Goal: Task Accomplishment & Management: Use online tool/utility

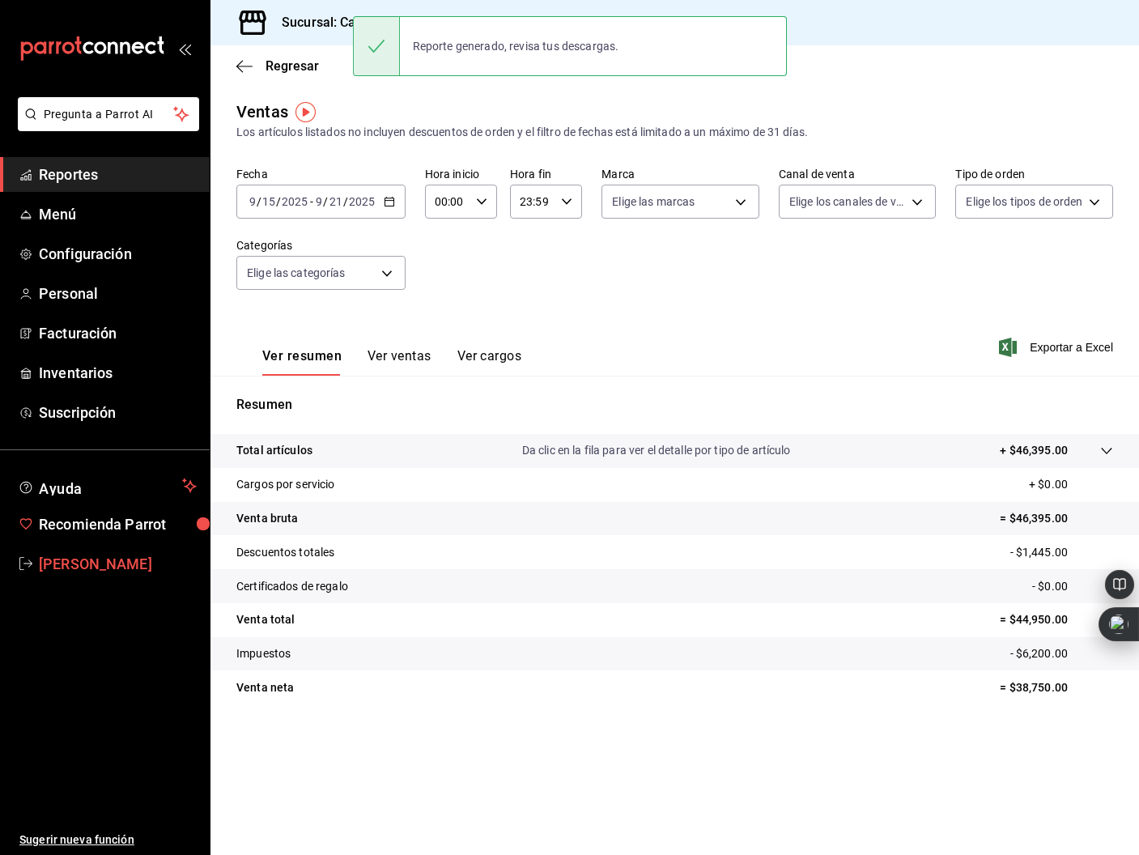
click at [125, 567] on span "[PERSON_NAME]" at bounding box center [118, 564] width 158 height 22
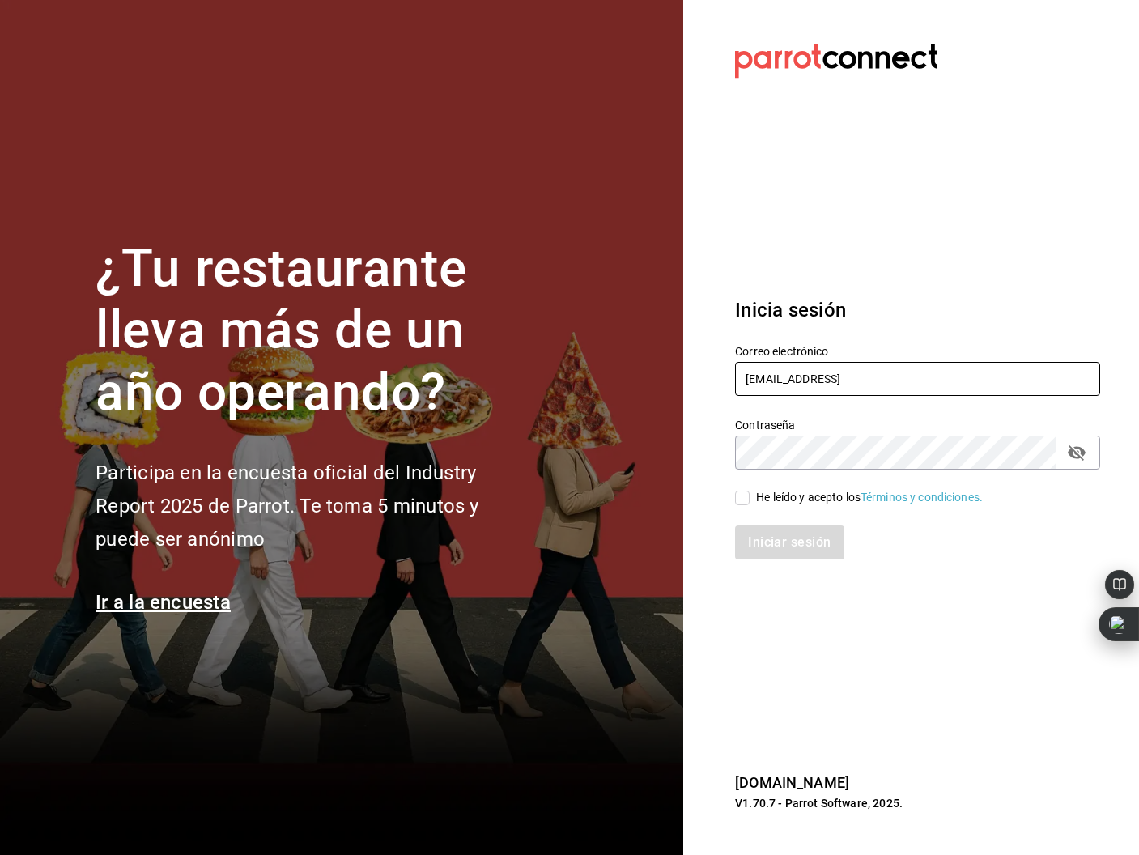
click at [919, 367] on input "oscarherrerab@me.comm" at bounding box center [917, 379] width 365 height 34
type input "[EMAIL_ADDRESS][DOMAIN_NAME]"
click at [751, 501] on span "He leído y acepto los Términos y condiciones." at bounding box center [865, 497] width 233 height 17
click at [749, 501] on input "He leído y acepto los Términos y condiciones." at bounding box center [742, 497] width 15 height 15
checkbox input "true"
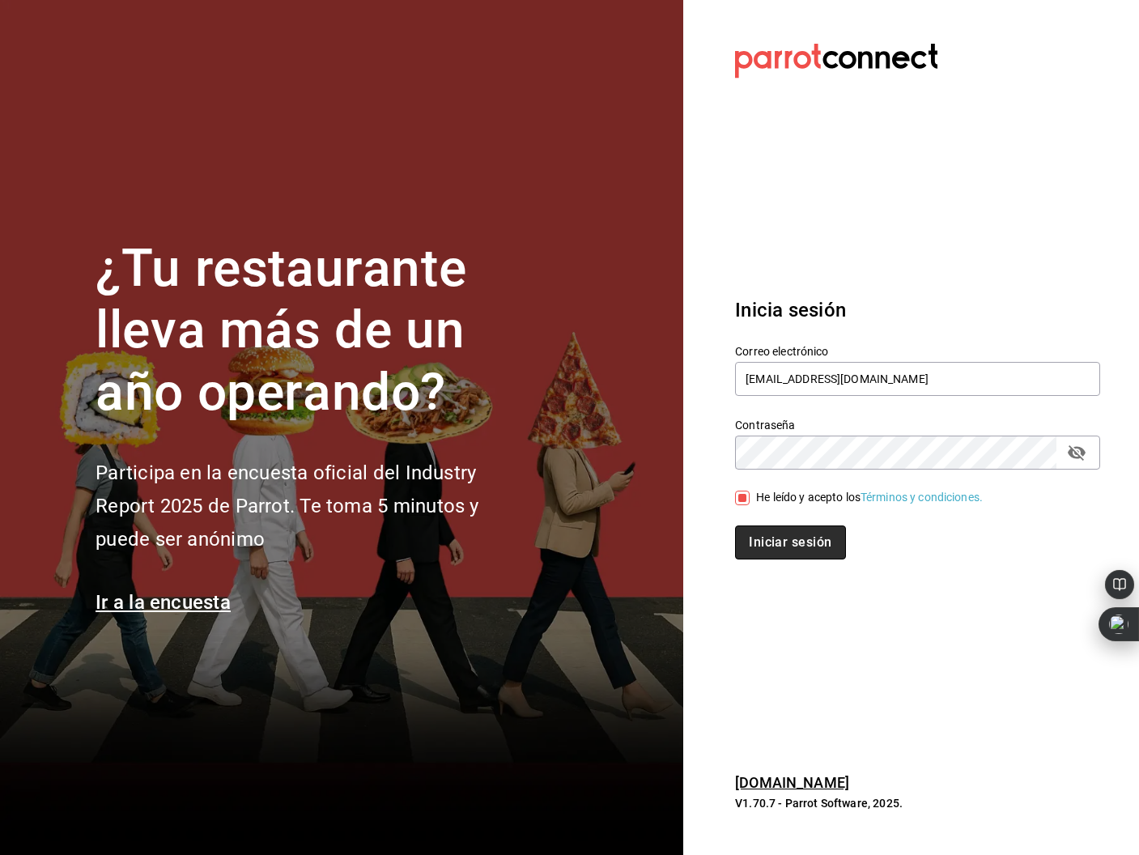
click at [805, 537] on button "Iniciar sesión" at bounding box center [790, 542] width 110 height 34
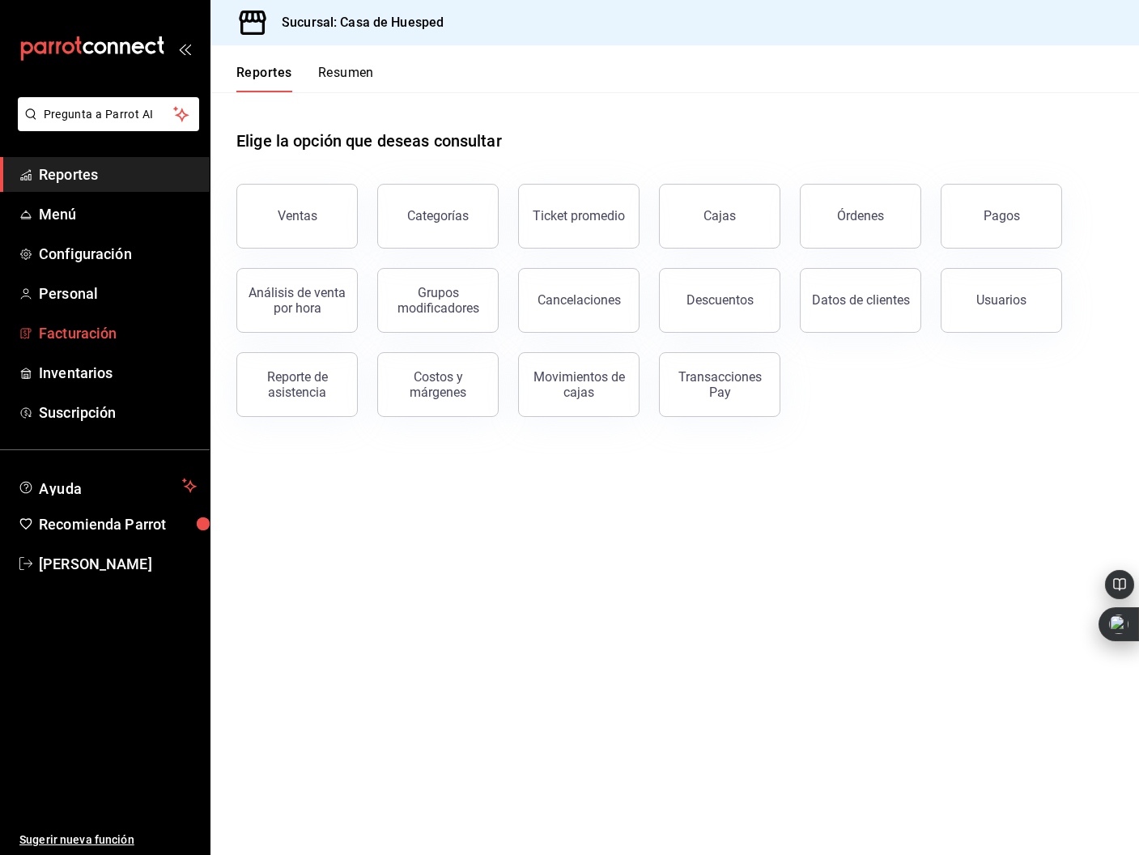
click at [112, 333] on span "Facturación" at bounding box center [118, 333] width 158 height 22
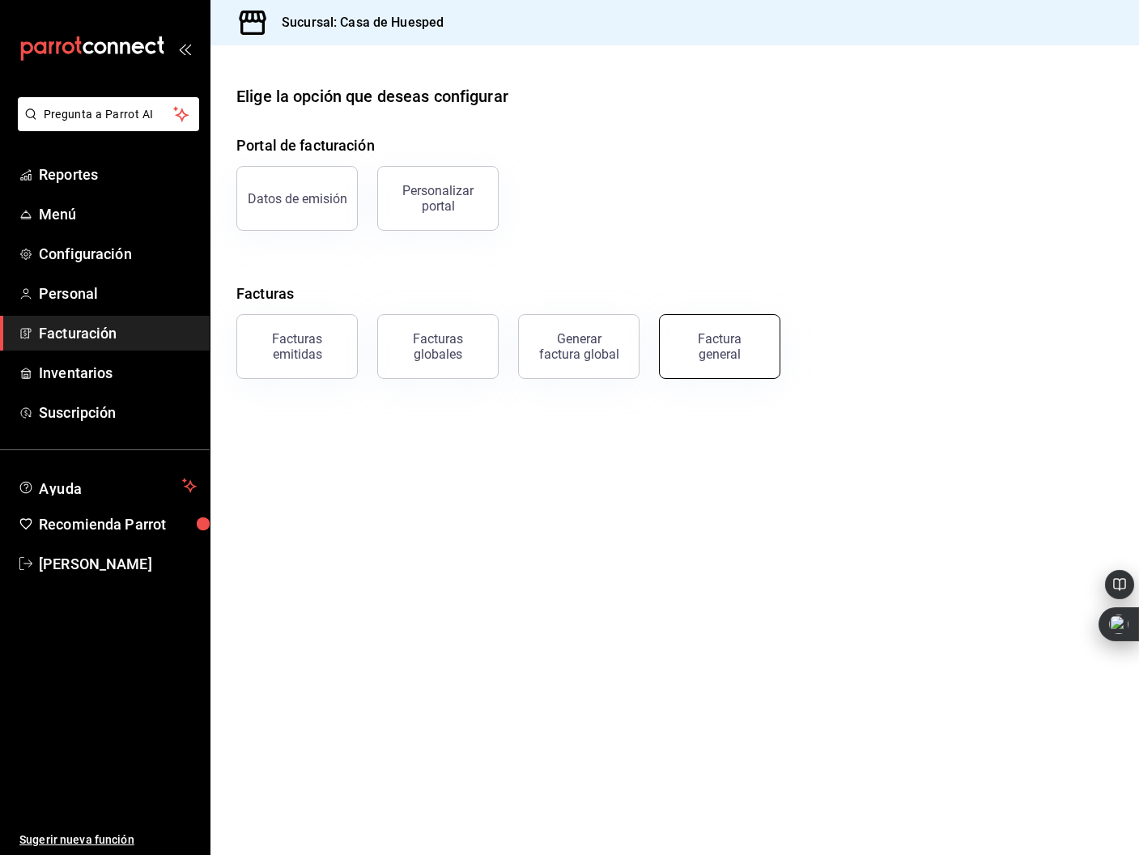
click at [683, 345] on div "Factura general" at bounding box center [719, 346] width 81 height 31
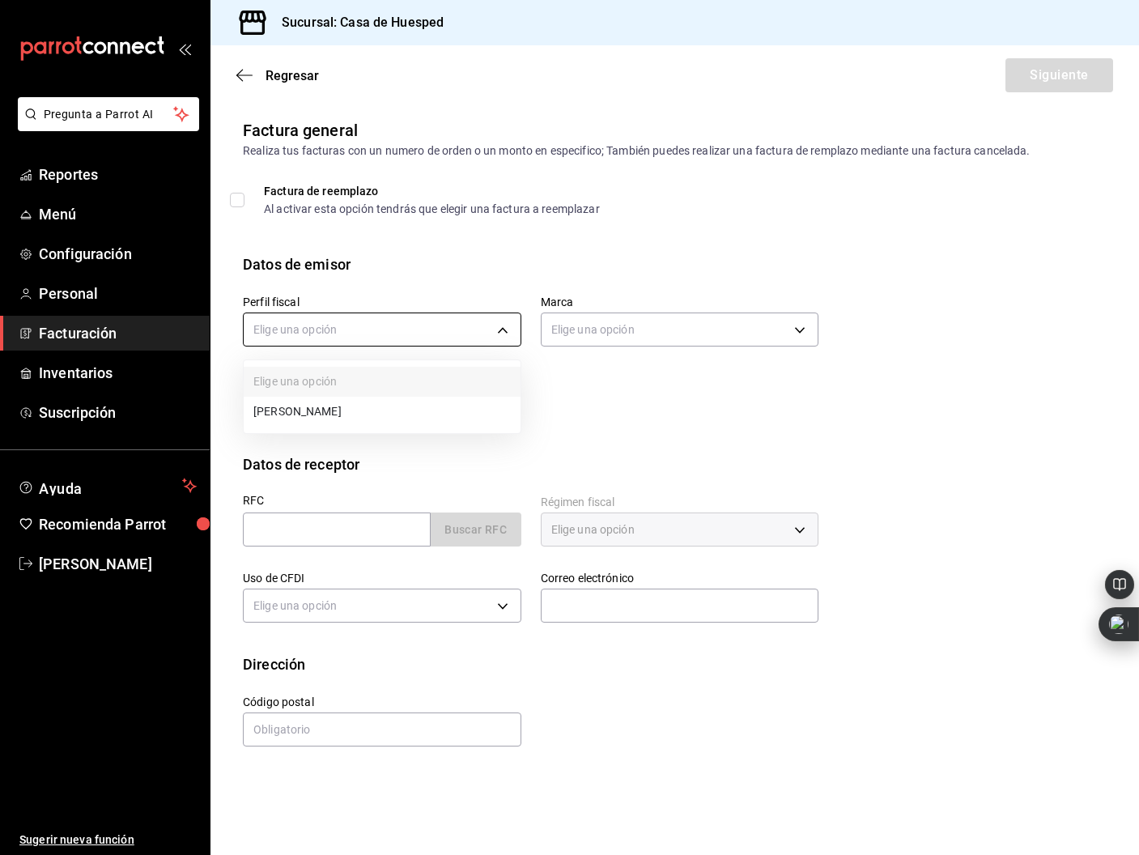
click at [373, 329] on body "Pregunta a Parrot AI Reportes Menú Configuración Personal Facturación Inventari…" at bounding box center [569, 427] width 1139 height 855
click at [401, 417] on li "[PERSON_NAME]" at bounding box center [382, 412] width 277 height 30
type input "5d0b8355-84ed-4ab5-8527-503e61b883e5"
type input "c16ab1b5-fb54-44a6-bdad-467be9a867be"
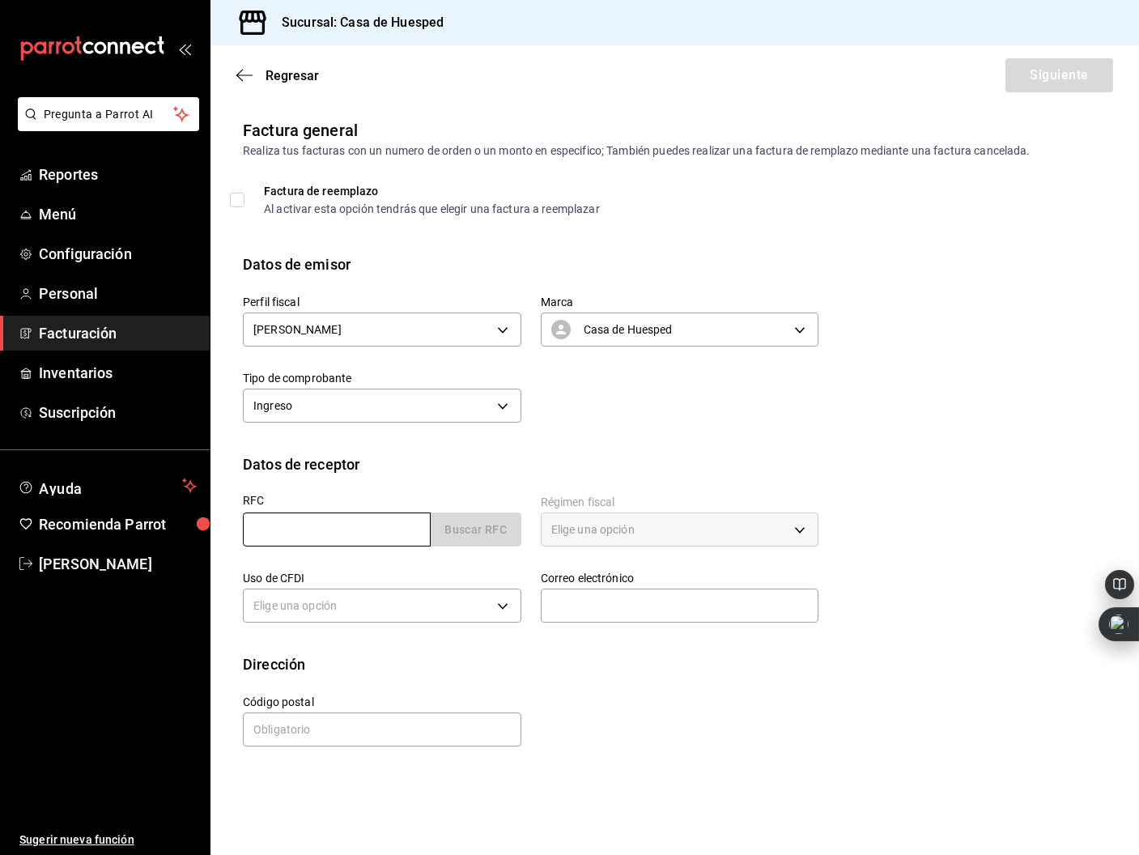
click at [360, 519] on input "text" at bounding box center [337, 529] width 188 height 34
paste input "MFA090115PK1"
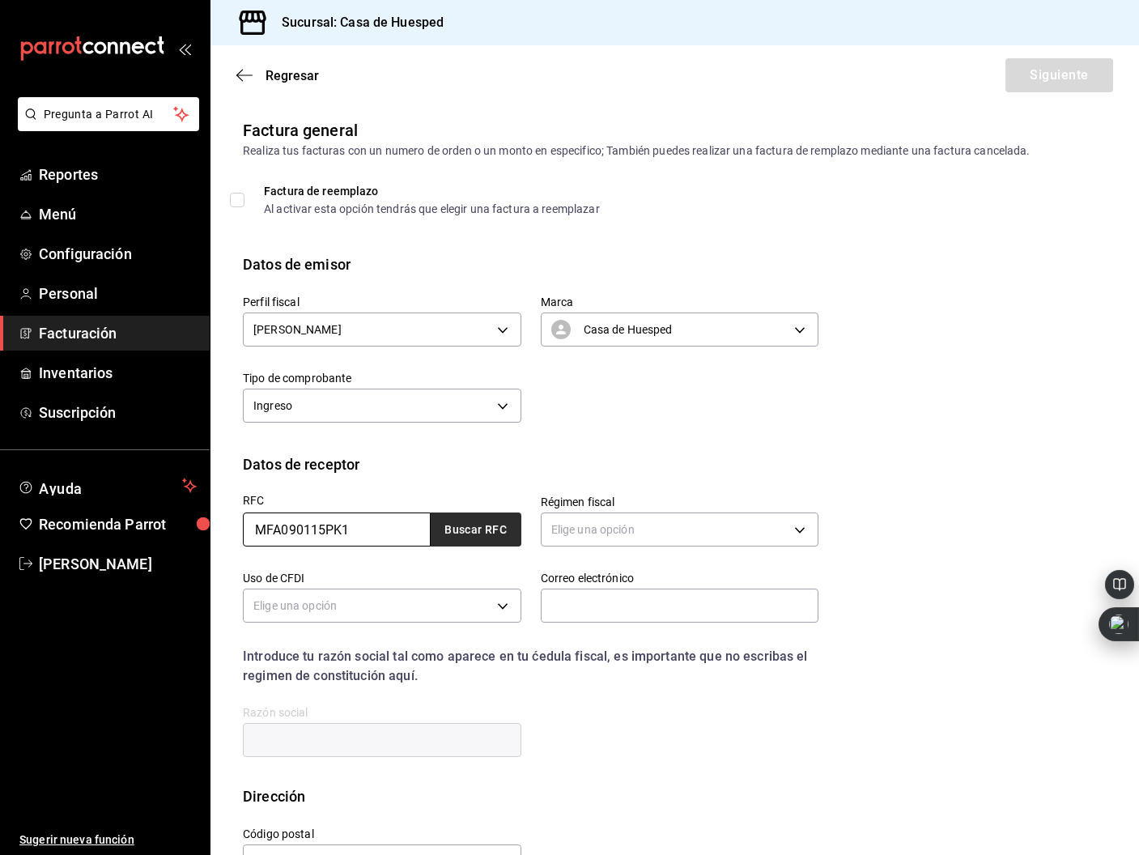
type input "MFA090115PK1"
click at [490, 534] on button "Buscar RFC" at bounding box center [476, 529] width 91 height 34
click at [626, 523] on body "Pregunta a Parrot AI Reportes Menú Configuración Personal Facturación Inventari…" at bounding box center [569, 427] width 1139 height 855
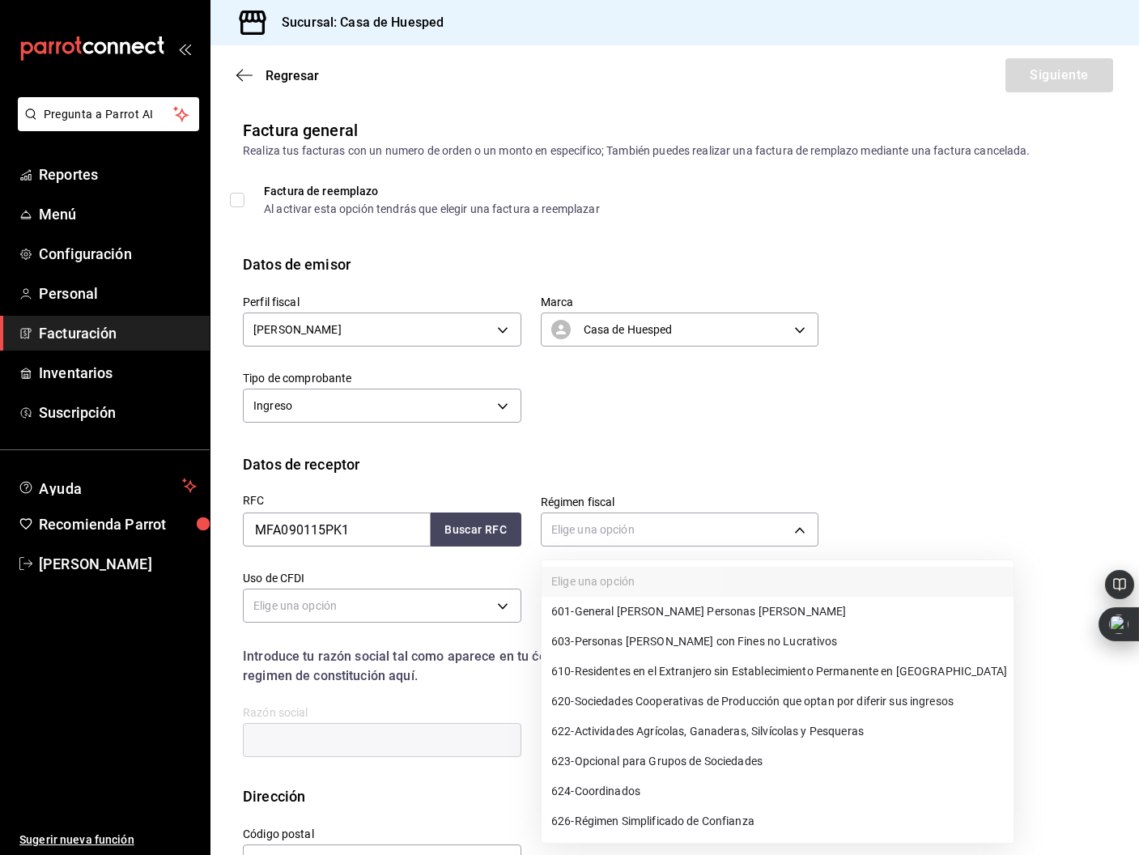
click at [755, 622] on li "601 - General [PERSON_NAME] Personas [PERSON_NAME]" at bounding box center [777, 612] width 472 height 30
type input "601"
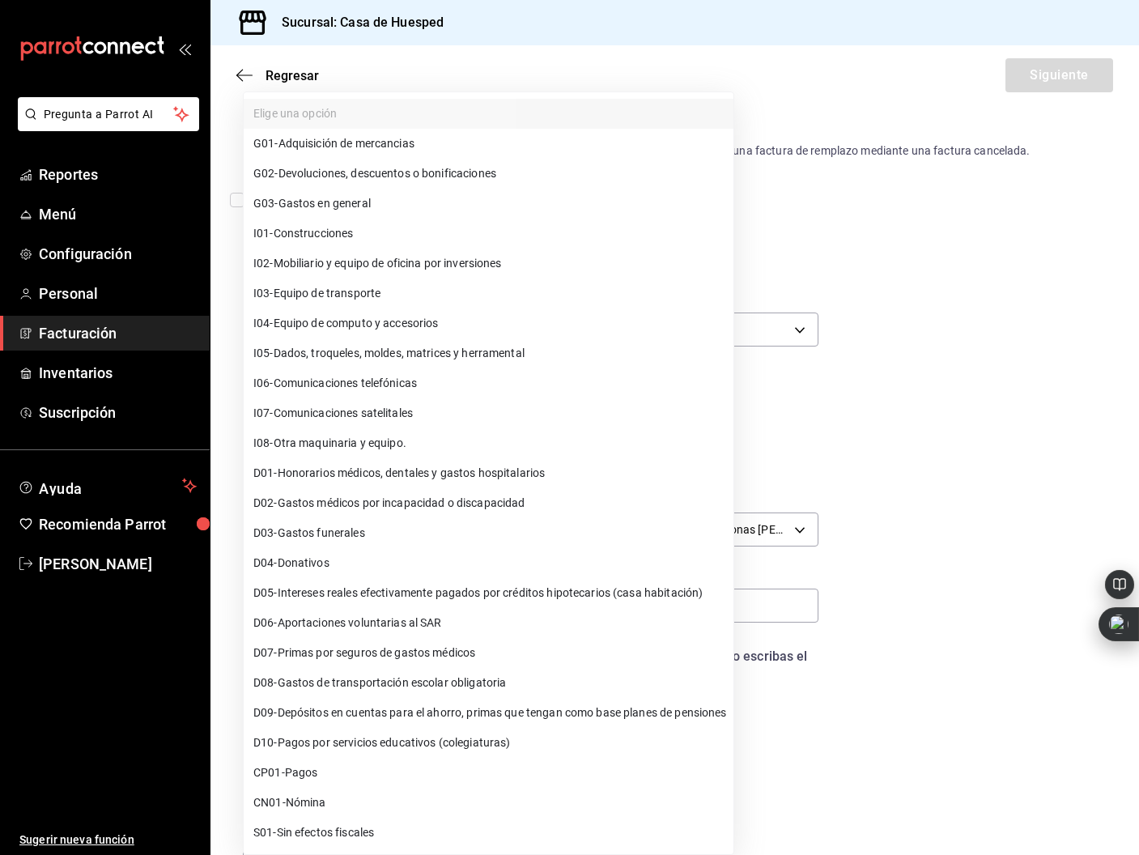
click at [496, 614] on body "Pregunta a Parrot AI Reportes Menú Configuración Personal Facturación Inventari…" at bounding box center [569, 427] width 1139 height 855
click at [513, 211] on ul "Elige una opción G01 - Adquisición de mercancias G02 - Devoluciones, descuentos…" at bounding box center [489, 473] width 490 height 762
click at [516, 211] on li "G03 - Gastos en general" at bounding box center [489, 204] width 490 height 30
type input "G03"
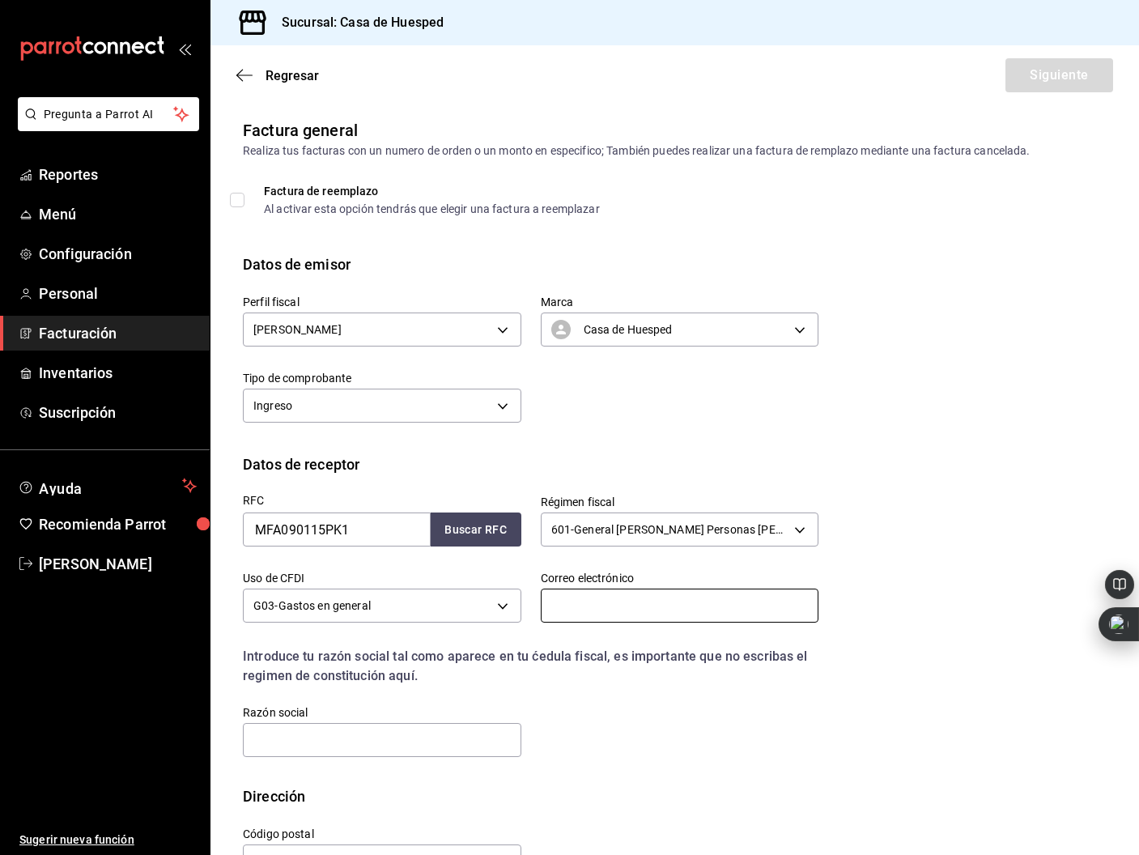
click at [588, 610] on input "text" at bounding box center [680, 605] width 278 height 34
paste input "[PERSON_NAME][DOMAIN_NAME][EMAIL_ADDRESS][DOMAIN_NAME]"
type input "[PERSON_NAME][DOMAIN_NAME][EMAIL_ADDRESS][DOMAIN_NAME]"
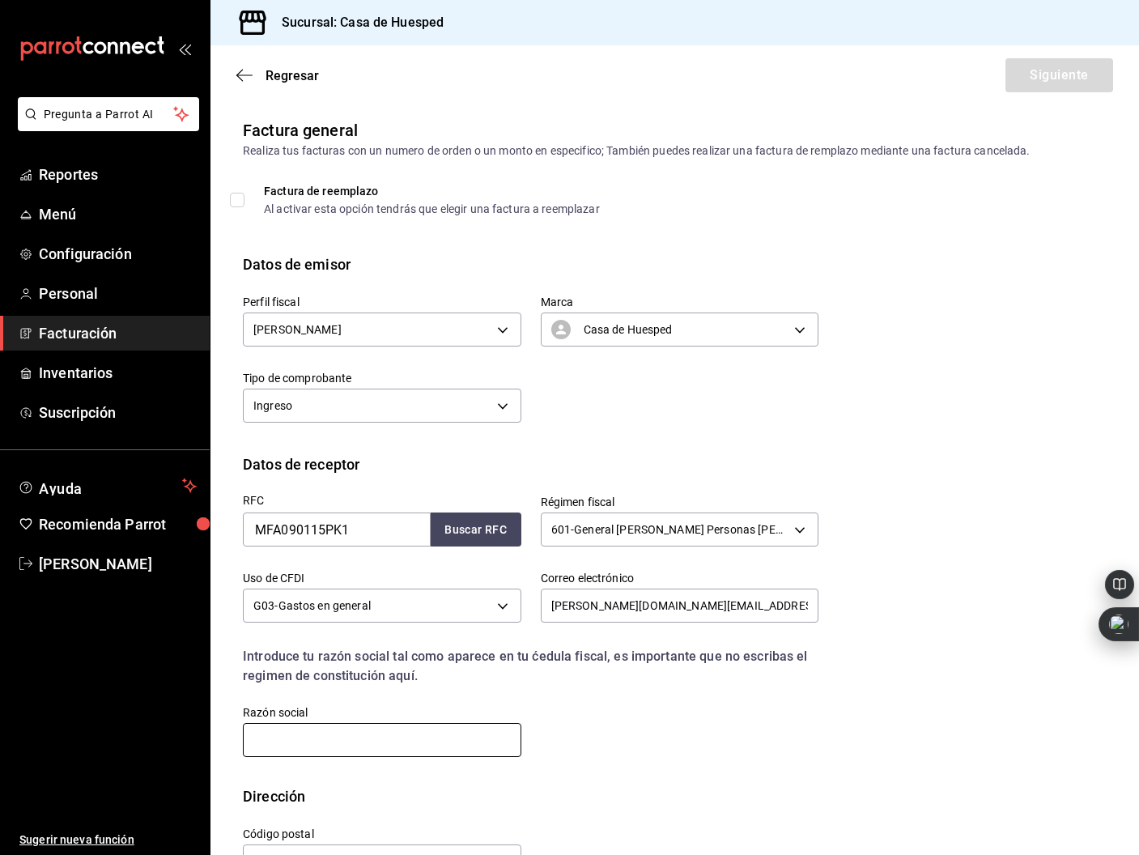
click at [438, 738] on input "text" at bounding box center [382, 740] width 278 height 34
paste input "MOKSHA8 FARMACEUTICA"
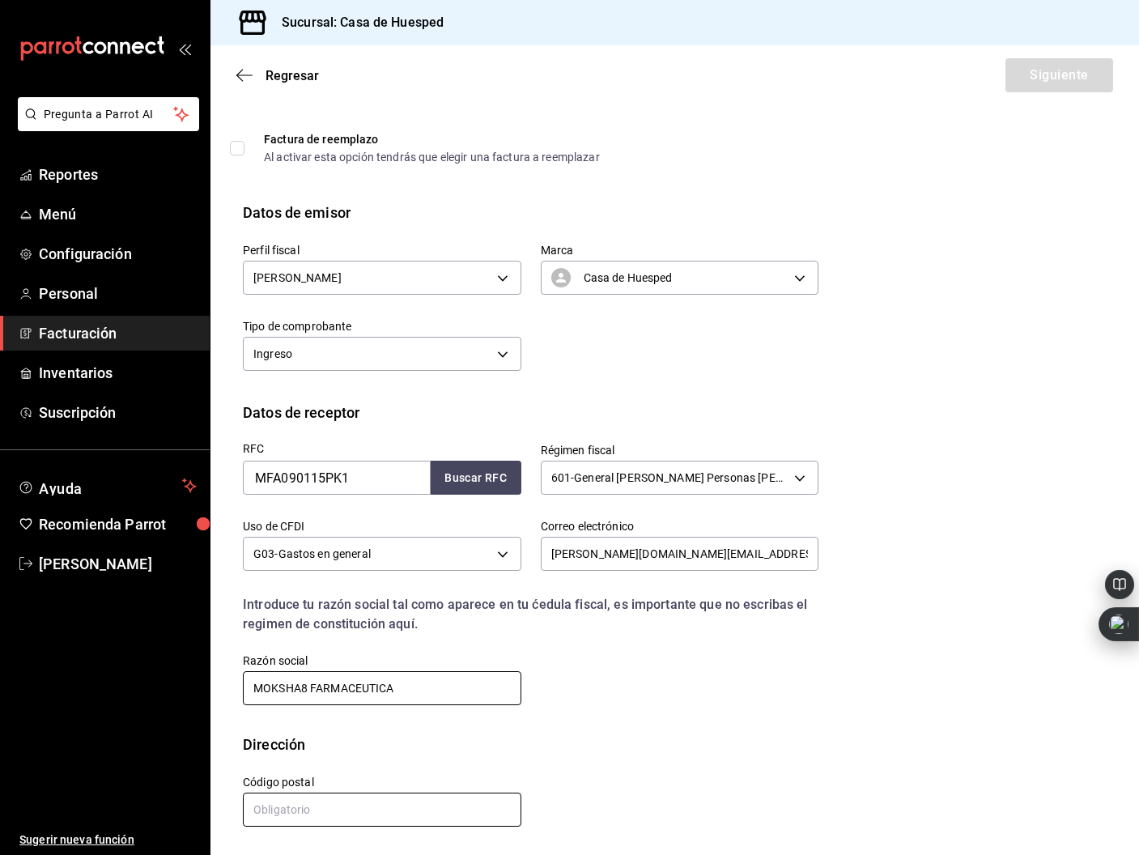
type input "MOKSHA8 FARMACEUTICA"
click at [376, 810] on input "text" at bounding box center [382, 809] width 278 height 34
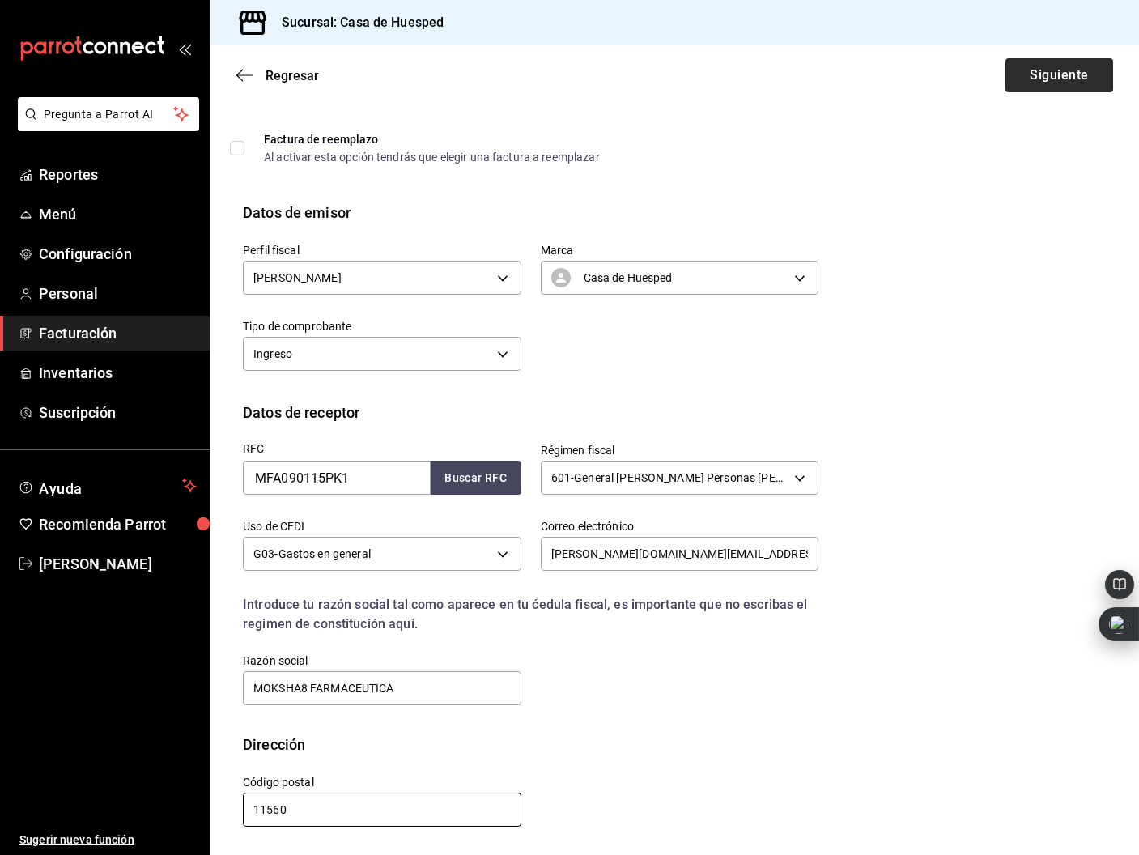
type input "11560"
click at [1055, 77] on button "Siguiente" at bounding box center [1059, 75] width 108 height 34
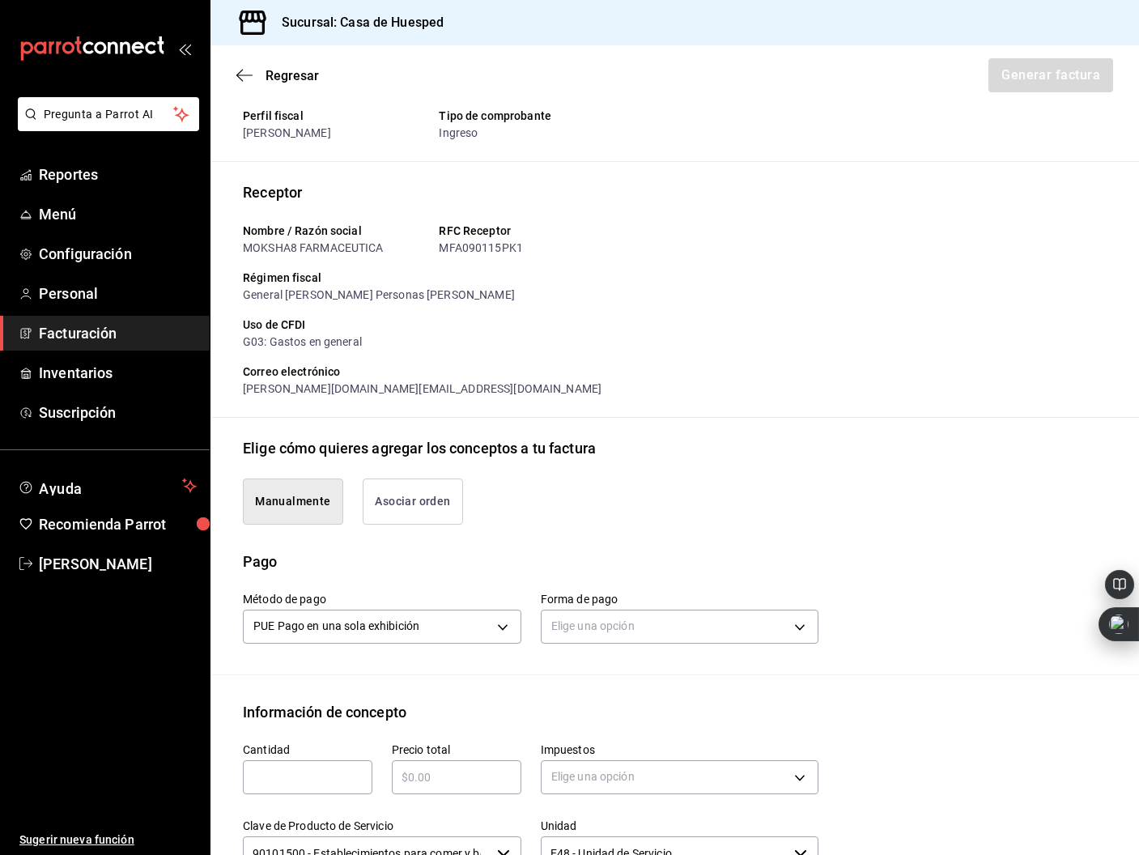
drag, startPoint x: 431, startPoint y: 506, endPoint x: 401, endPoint y: 496, distance: 31.5
click at [431, 505] on button "Asociar orden" at bounding box center [413, 501] width 100 height 46
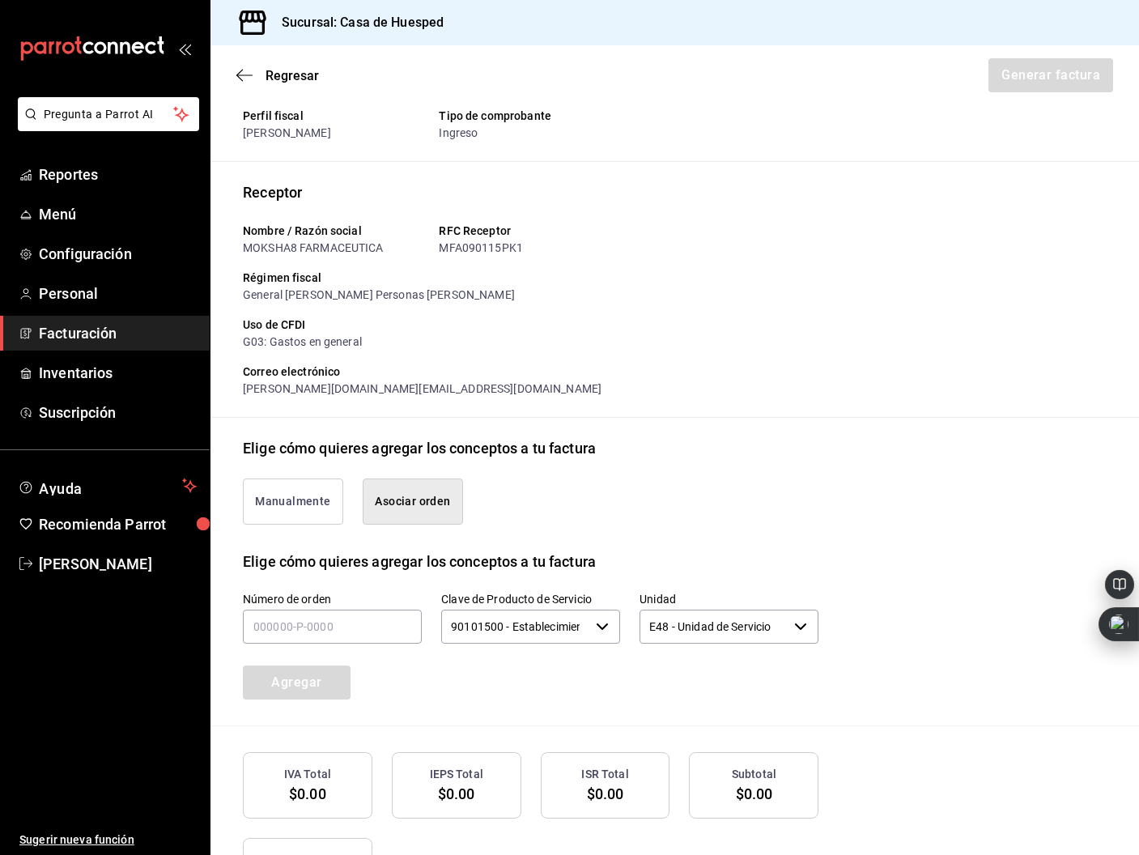
click at [293, 648] on div "Agregar" at bounding box center [297, 672] width 149 height 53
click at [298, 635] on input "text" at bounding box center [332, 626] width 179 height 34
type input "120925-p-0023"
click at [303, 689] on button "Agregar" at bounding box center [297, 682] width 108 height 34
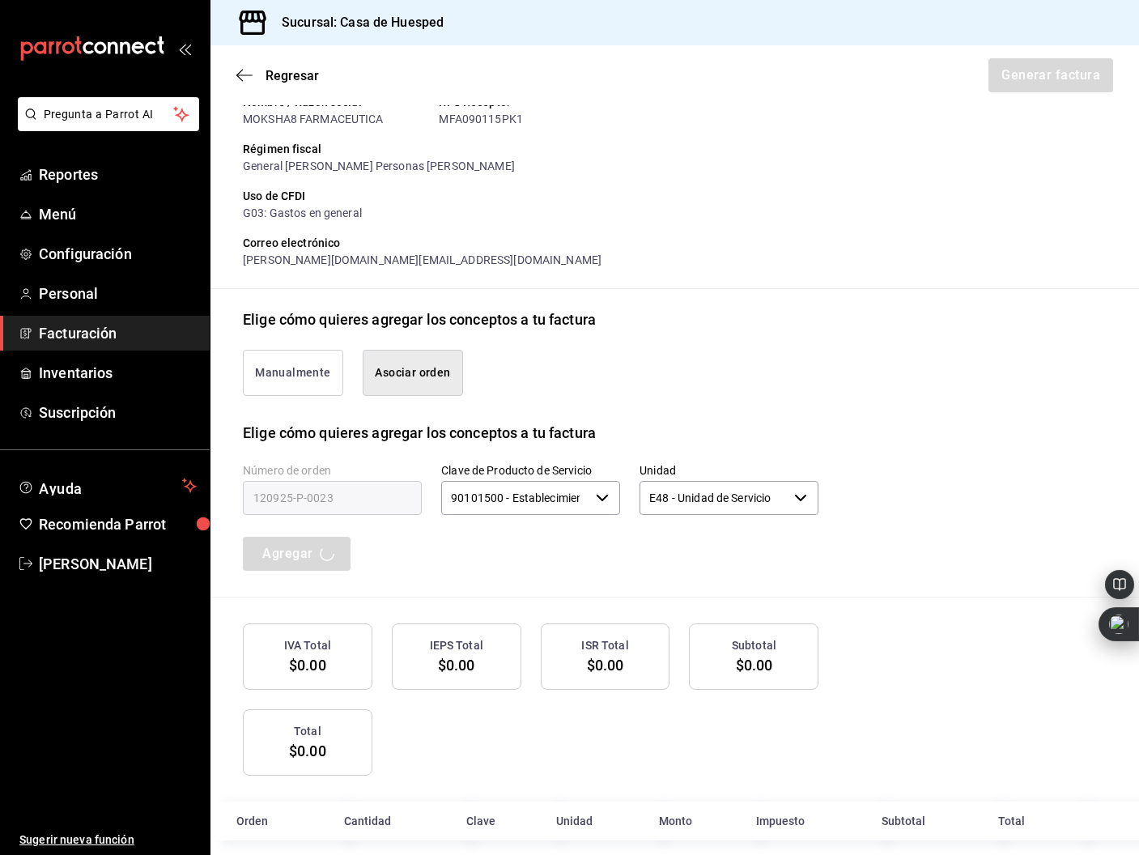
scroll to position [198, 0]
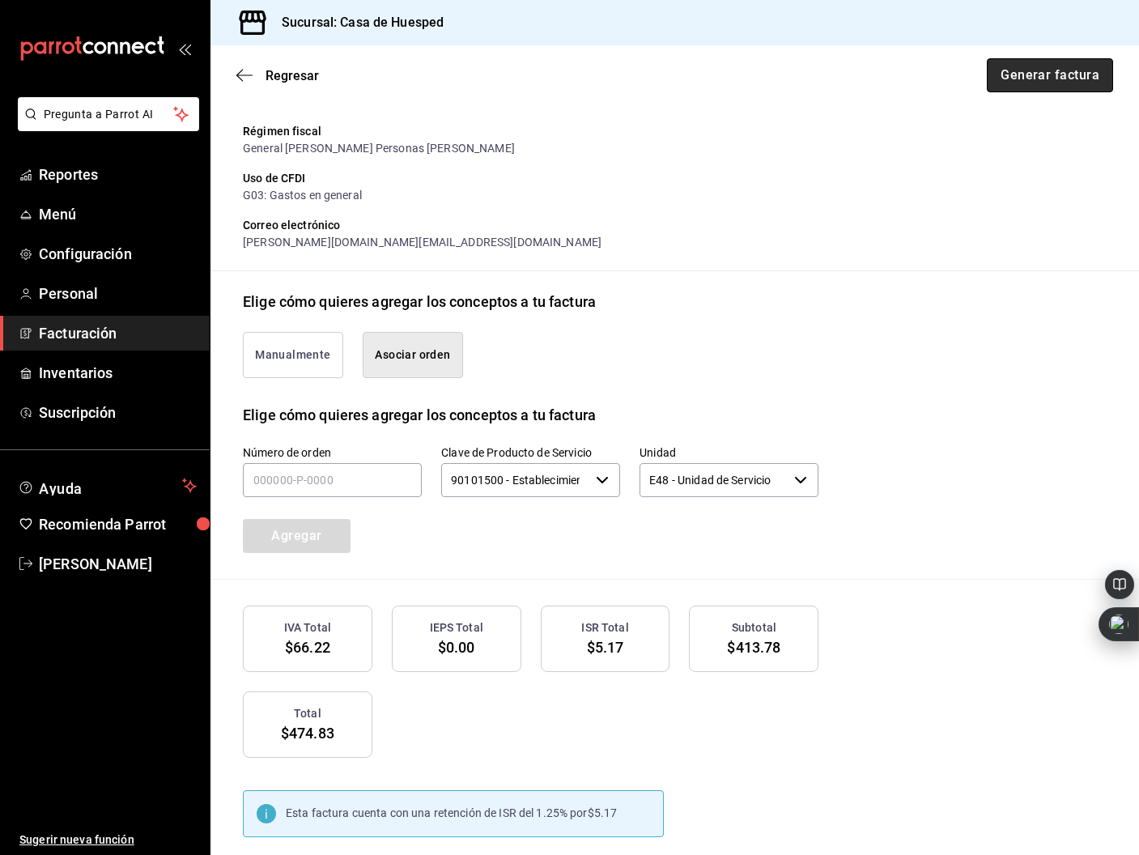
click at [1041, 83] on button "Generar factura" at bounding box center [1050, 75] width 126 height 34
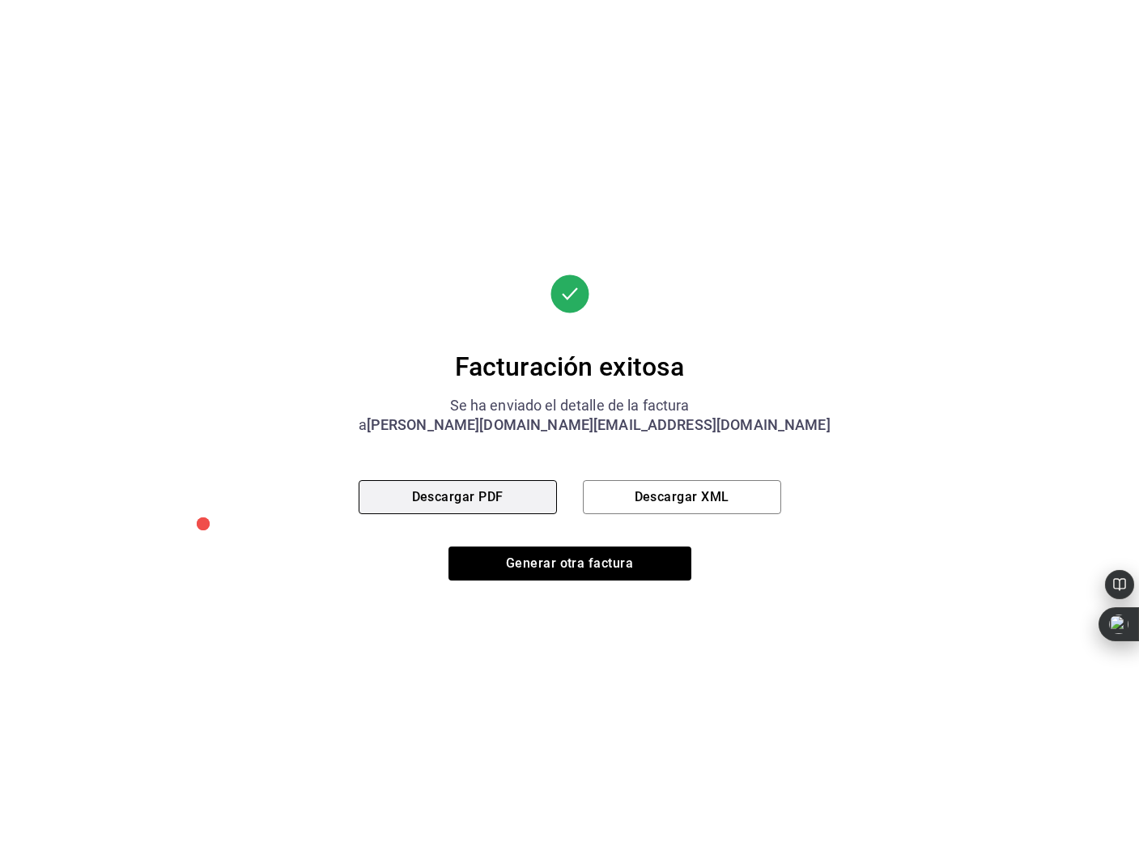
click at [479, 507] on button "Descargar PDF" at bounding box center [458, 497] width 198 height 34
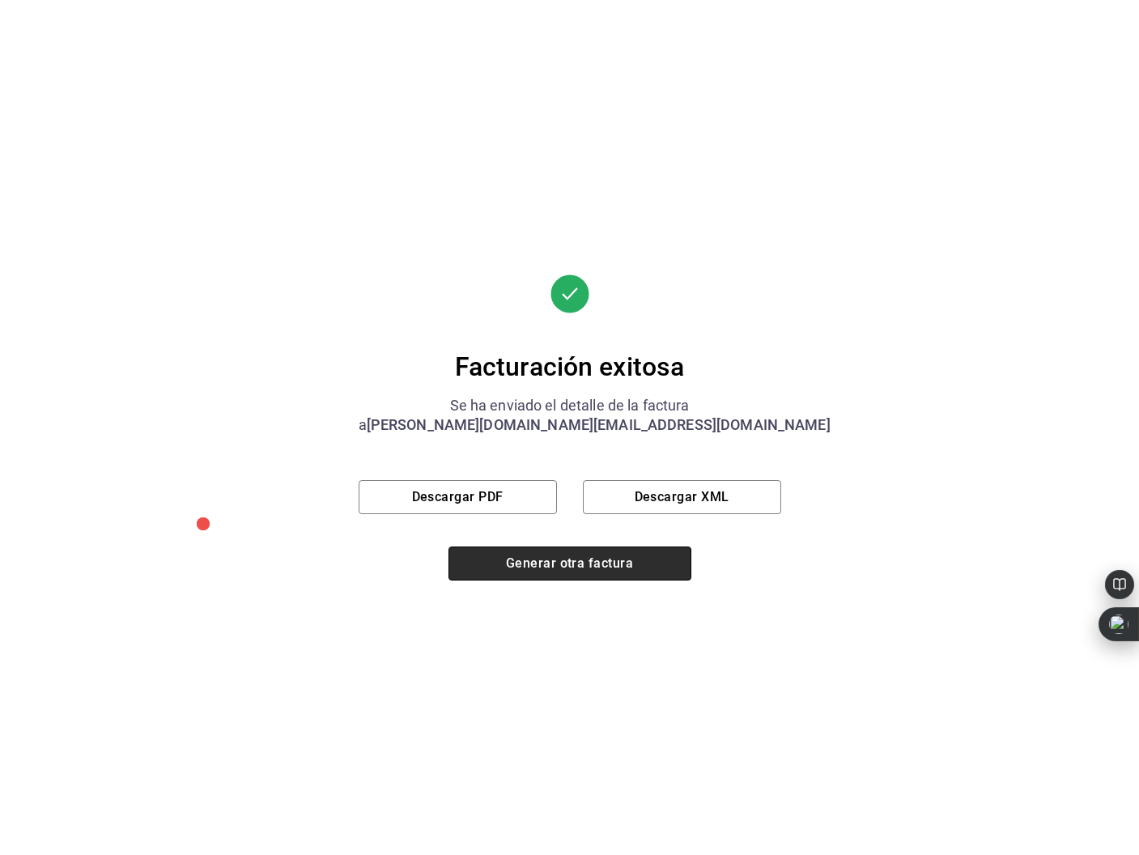
click at [588, 571] on button "Generar otra factura" at bounding box center [569, 563] width 243 height 34
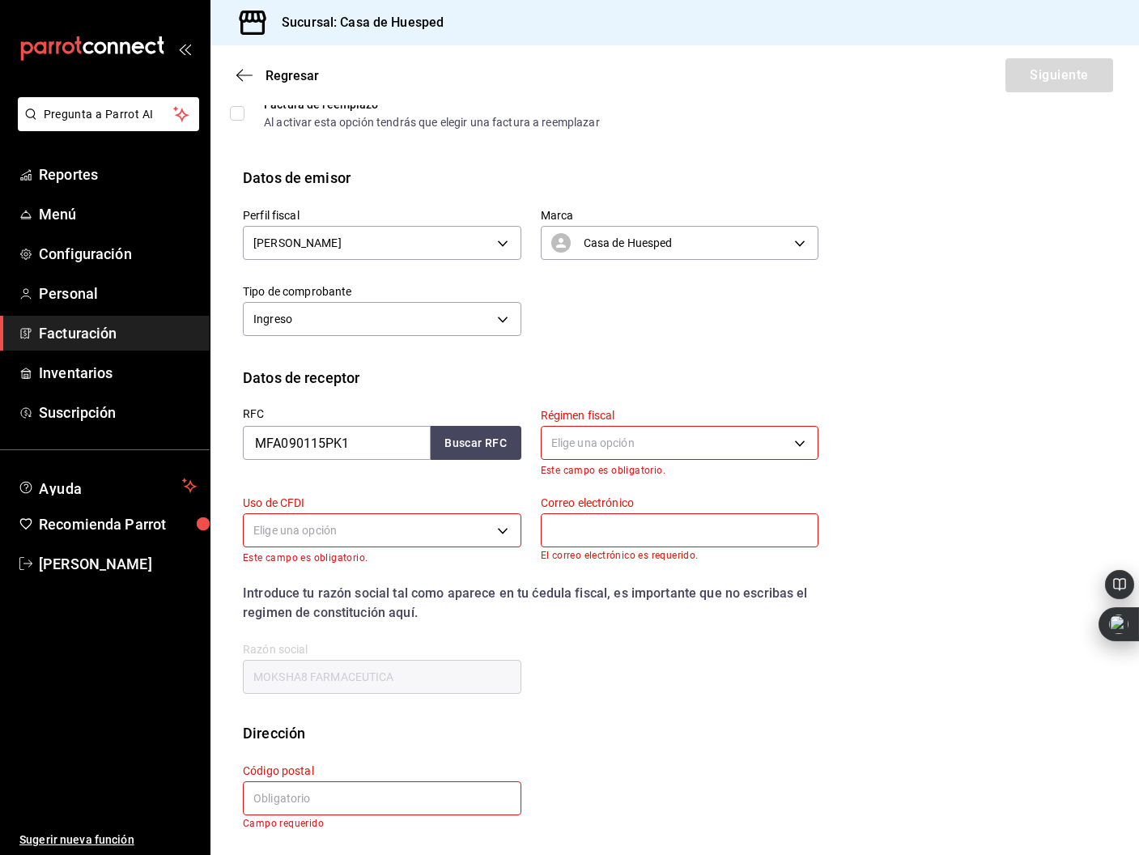
scroll to position [0, 0]
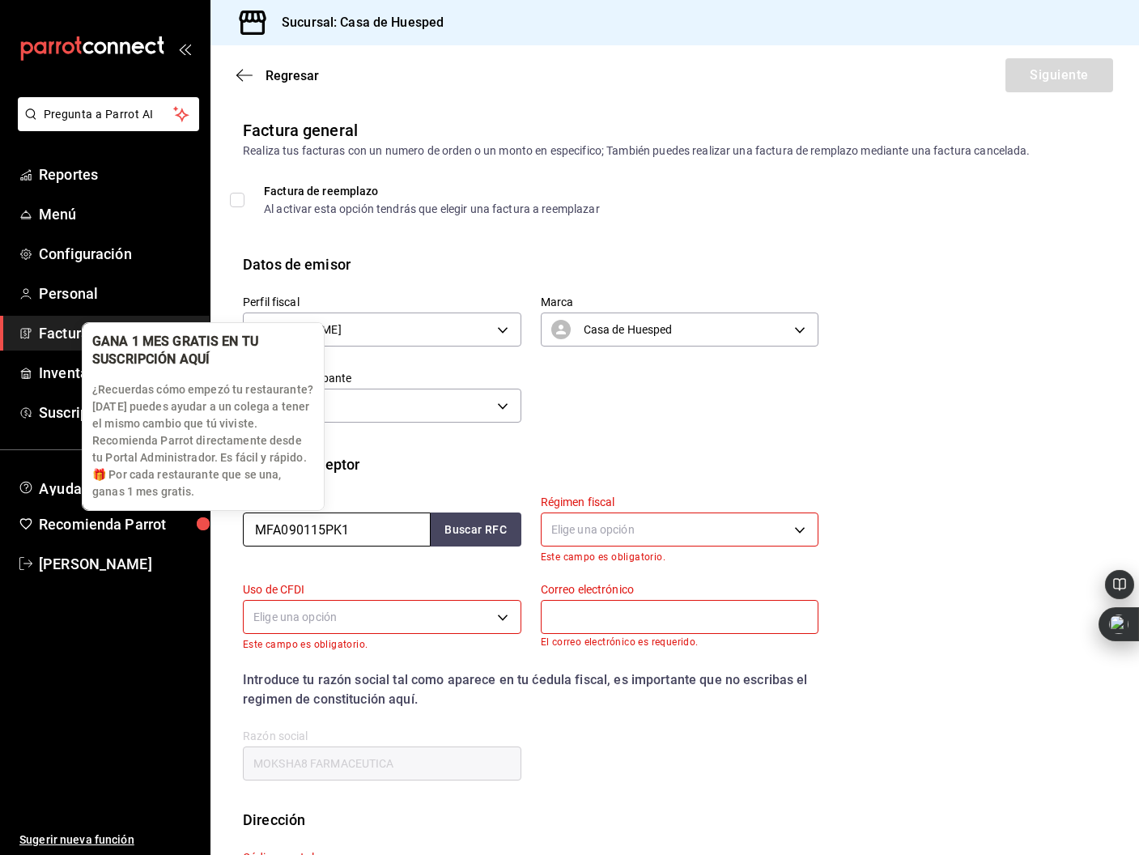
drag, startPoint x: 377, startPoint y: 534, endPoint x: 212, endPoint y: 523, distance: 165.5
click at [212, 523] on body "Pregunta a Parrot AI Reportes Menú Configuración Personal Facturación Inventari…" at bounding box center [569, 427] width 1139 height 855
paste input "BACL660209HG9"
type input "BACL660209HG9"
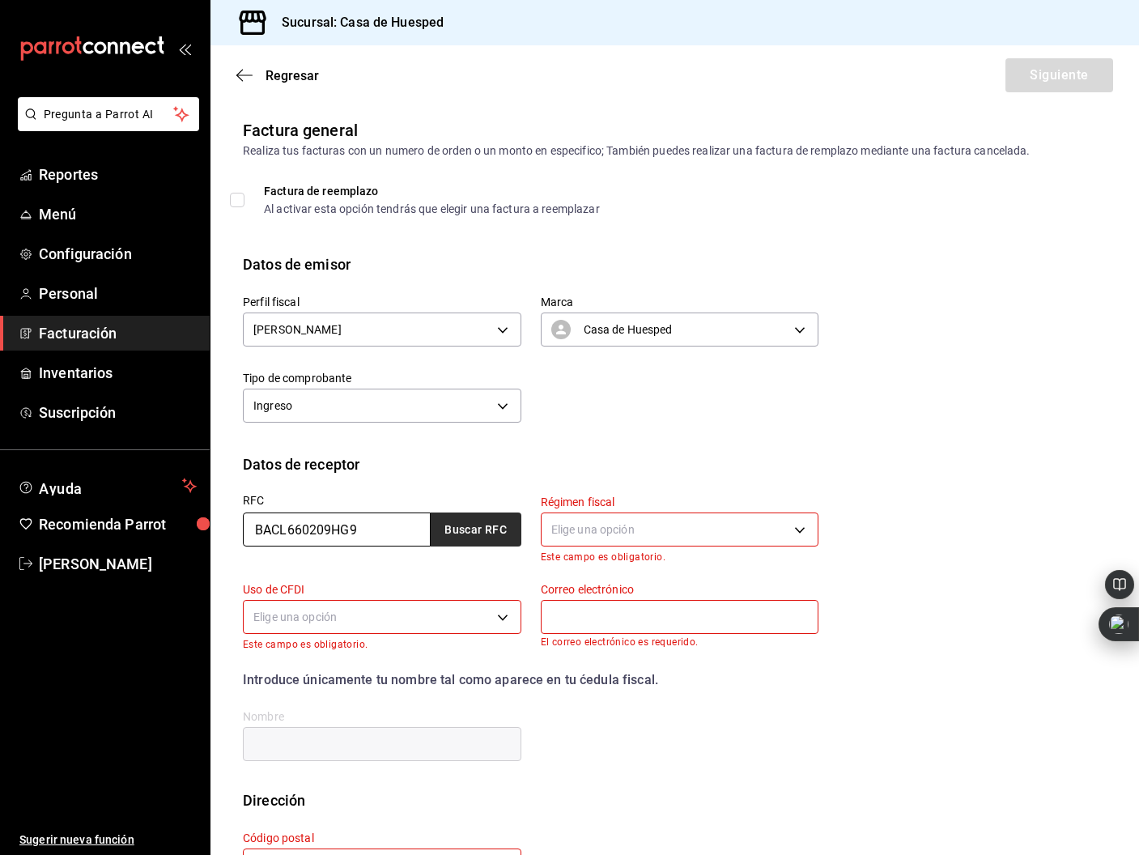
type input "BACL660209HG9"
click at [465, 536] on button "Buscar RFC" at bounding box center [476, 529] width 91 height 34
type input "612"
type input "G03"
type input "[PERSON_NAME][EMAIL_ADDRESS][DOMAIN_NAME]"
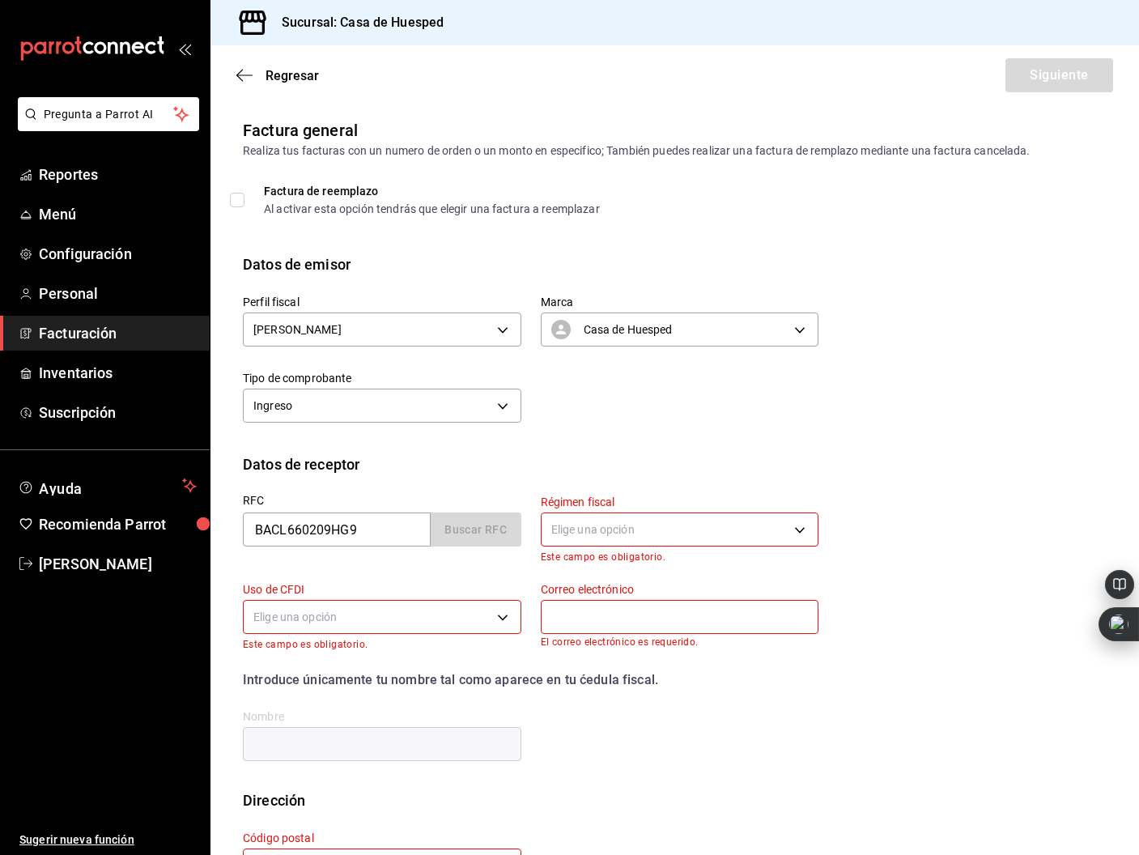
type input "[PERSON_NAME]"
type input "32500"
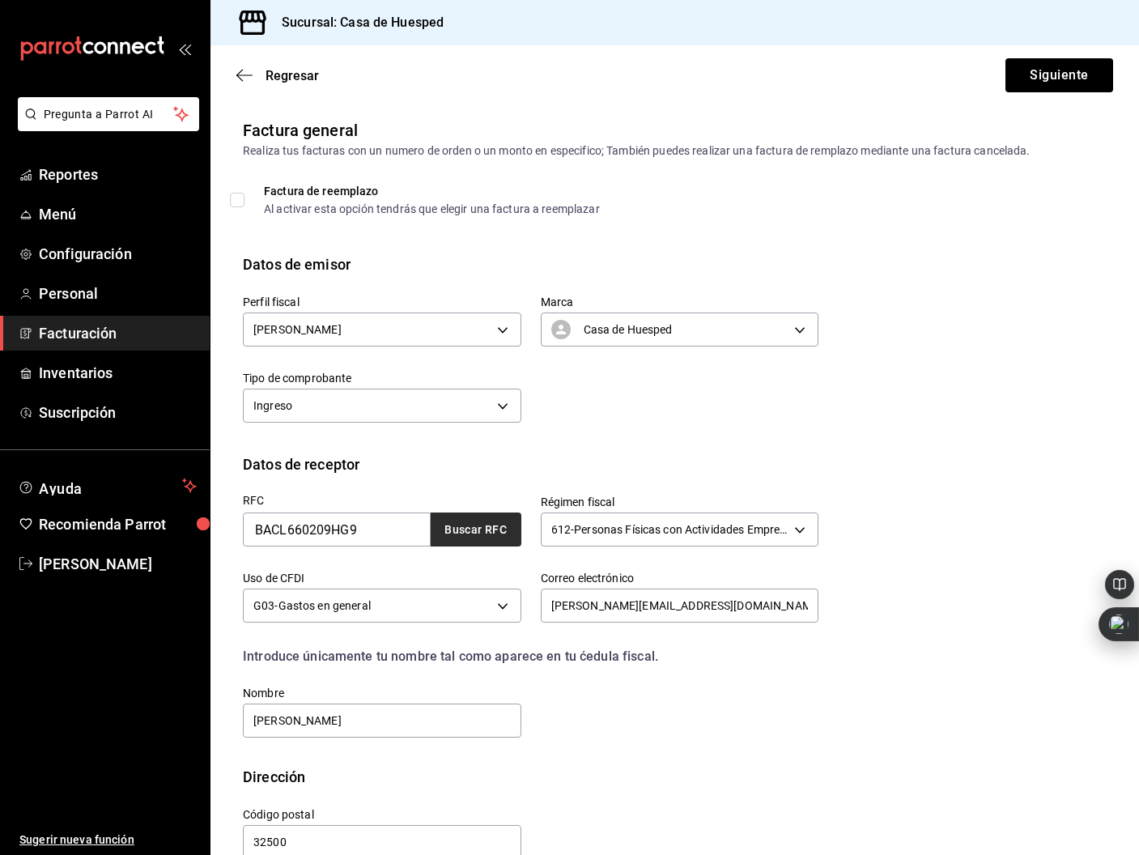
scroll to position [32, 0]
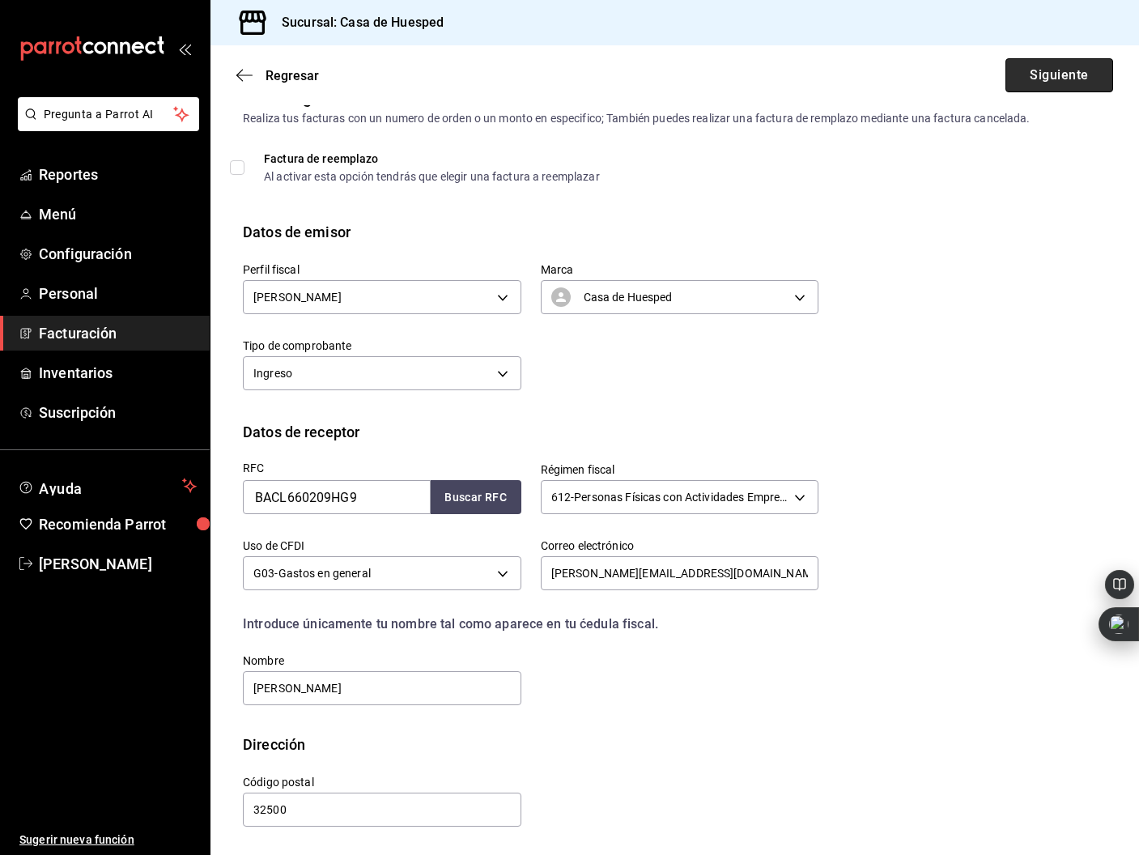
click at [1051, 80] on button "Siguiente" at bounding box center [1059, 75] width 108 height 34
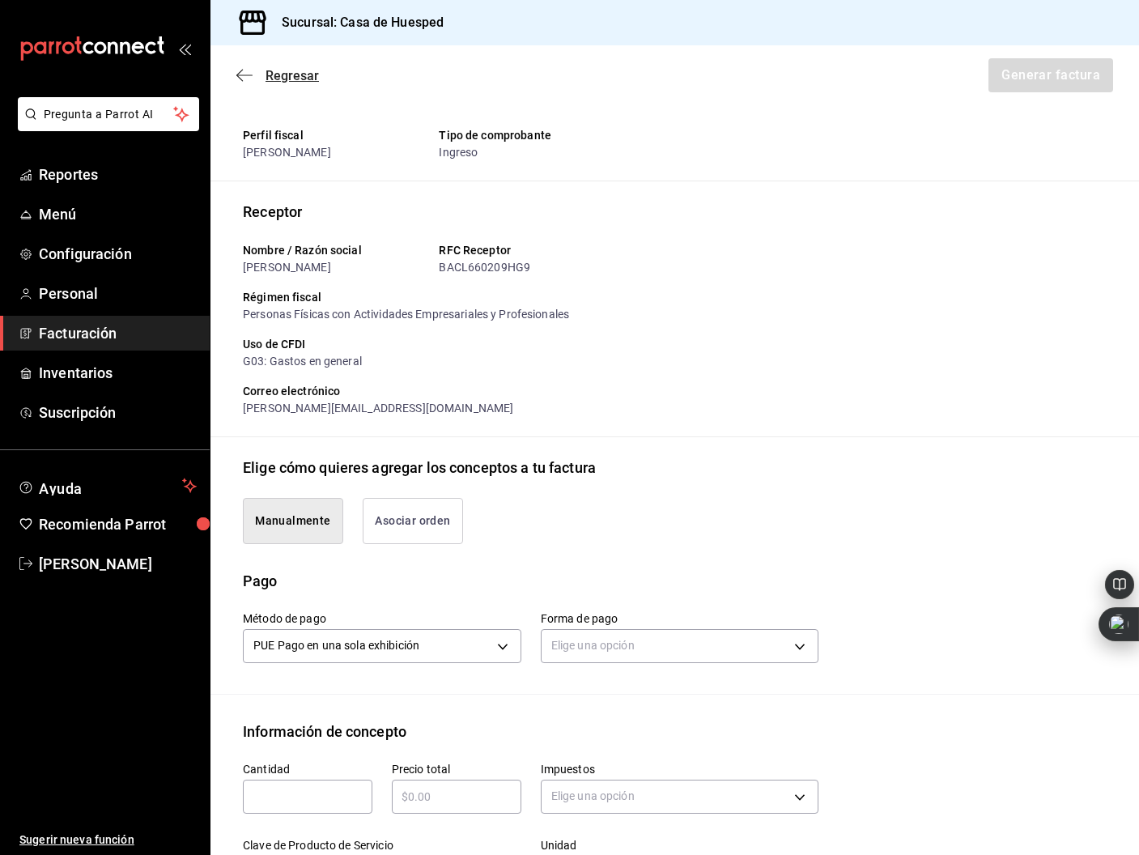
click at [241, 74] on icon "button" at bounding box center [244, 75] width 16 height 15
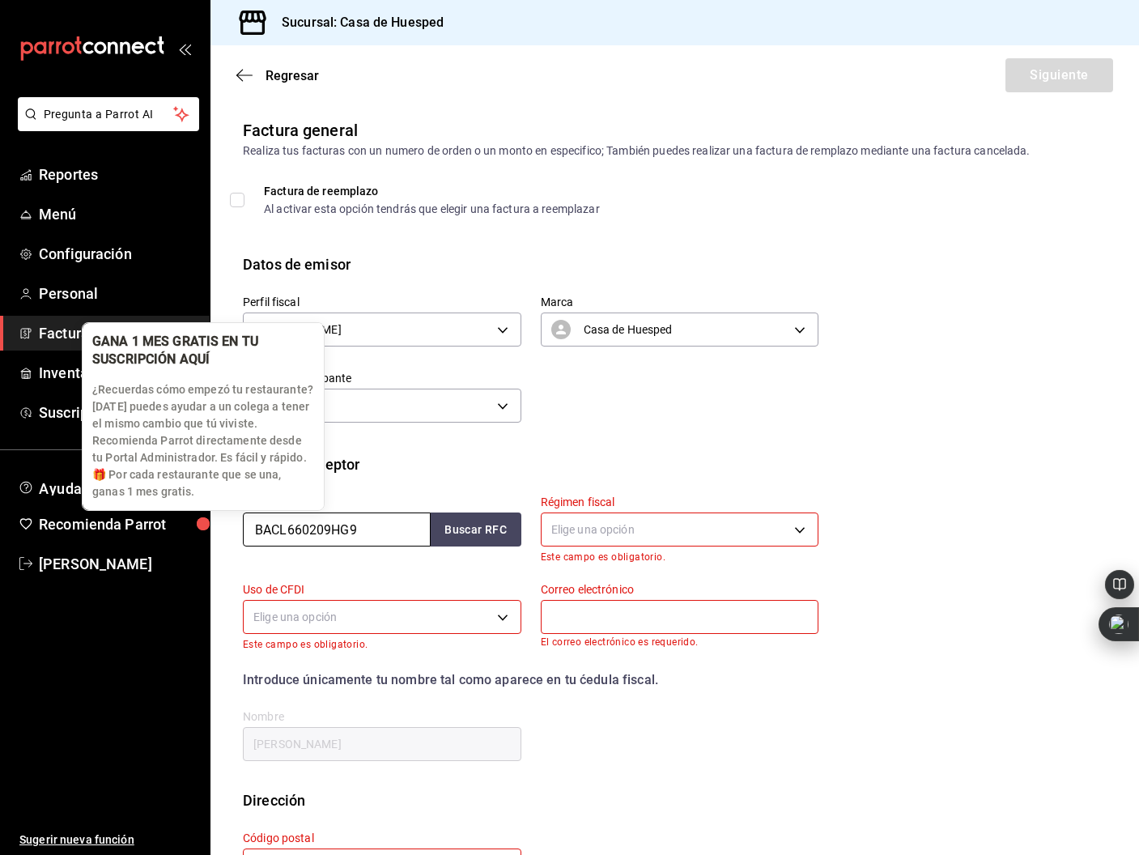
drag, startPoint x: 370, startPoint y: 529, endPoint x: 210, endPoint y: 524, distance: 160.3
click at [210, 524] on body "Pregunta a Parrot AI Reportes Menú Configuración Personal Facturación Inventari…" at bounding box center [569, 427] width 1139 height 855
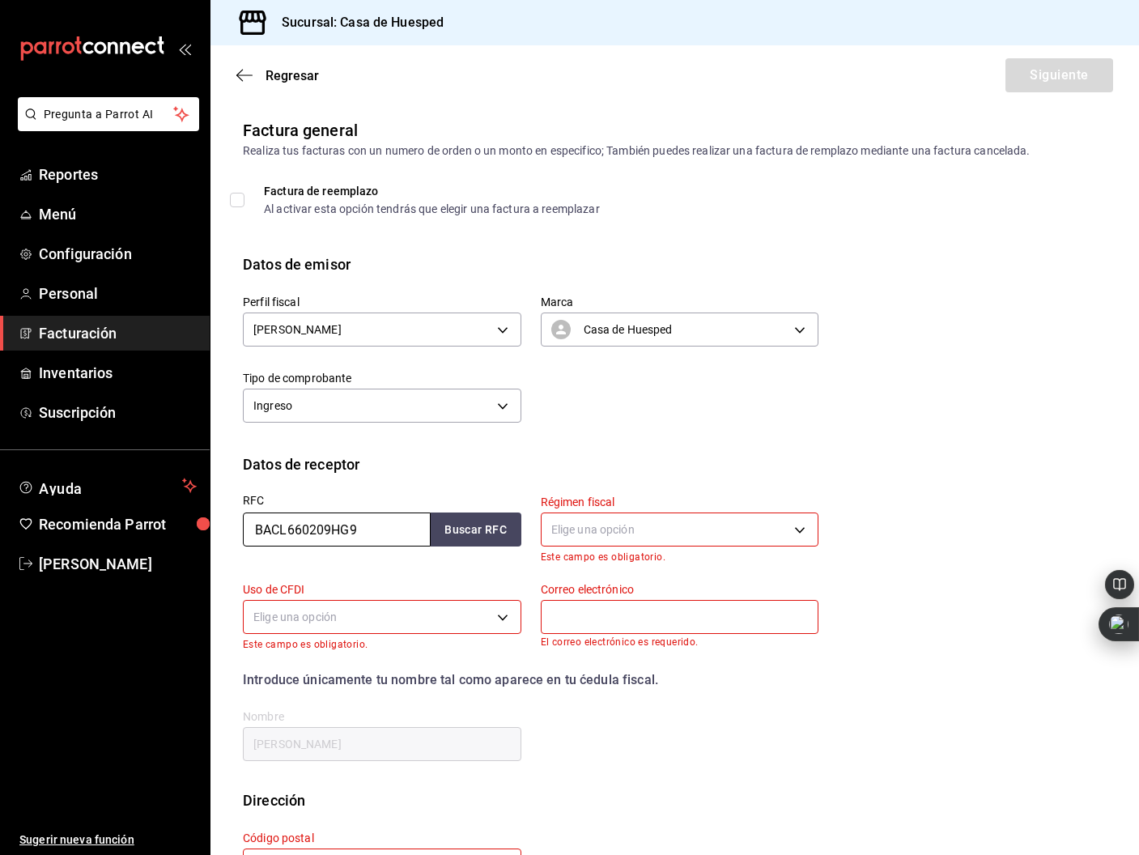
paste input "AADR860708HB6"
type input "AADR860708HB6"
click at [480, 518] on button "Buscar RFC" at bounding box center [476, 529] width 91 height 34
click at [592, 524] on body "Pregunta a Parrot AI Reportes Menú Configuración Personal Facturación Inventari…" at bounding box center [569, 427] width 1139 height 855
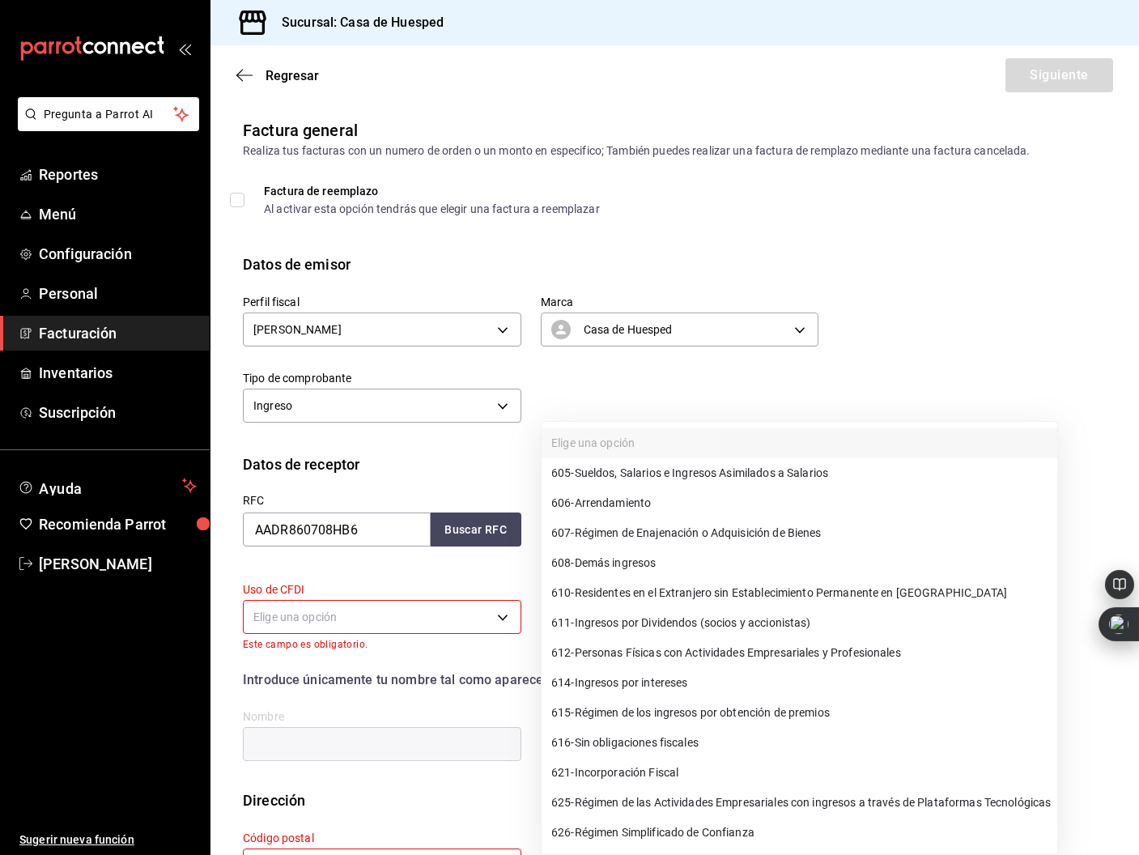
click at [850, 640] on li "612 - Personas Físicas con Actividades Empresariales y Profesionales" at bounding box center [799, 653] width 516 height 30
type input "612"
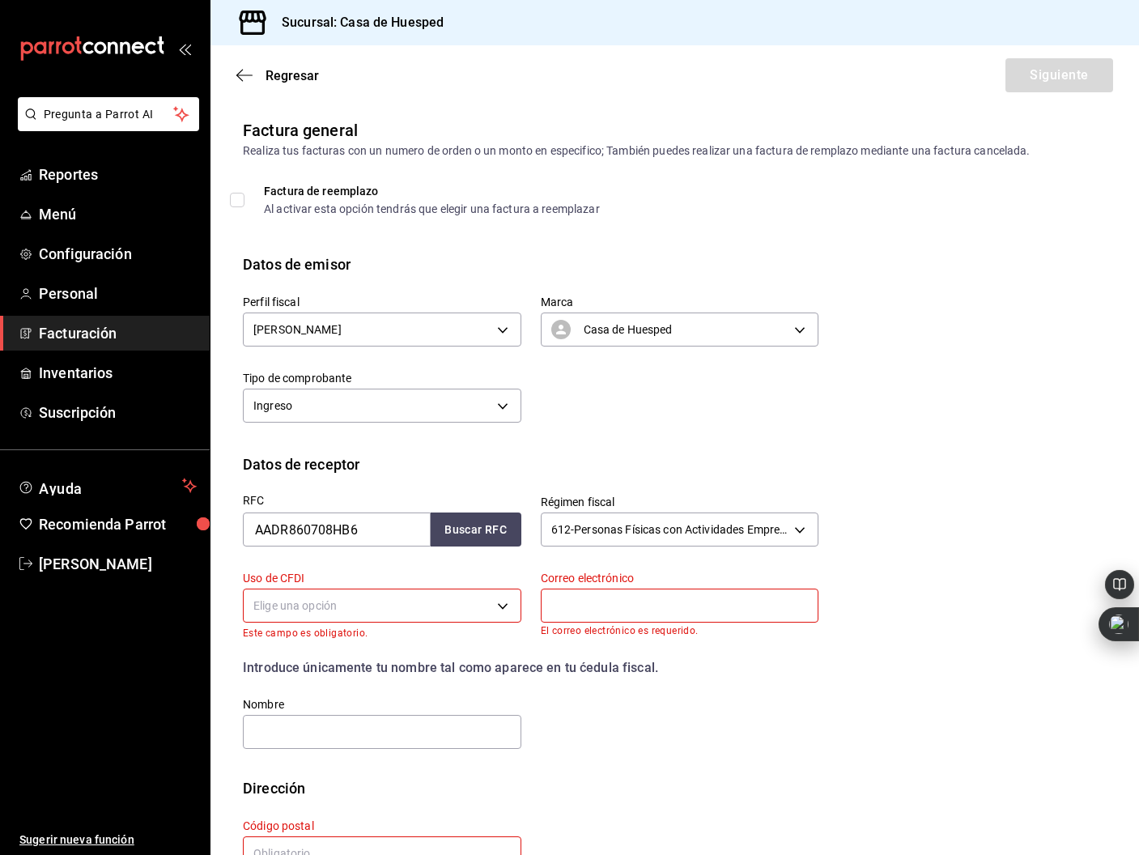
click at [371, 607] on body "Pregunta a Parrot AI Reportes Menú Configuración Personal Facturación Inventari…" at bounding box center [569, 427] width 1139 height 855
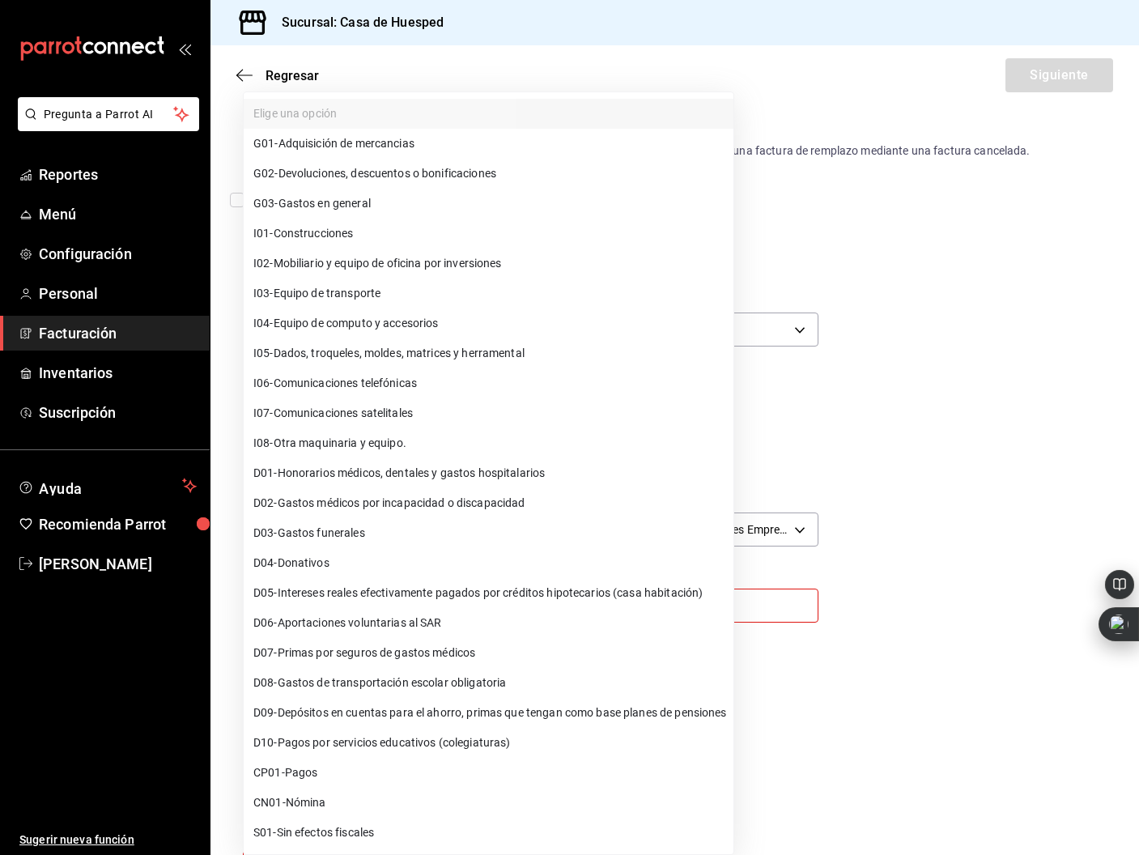
click at [361, 206] on span "G03 - Gastos en general" at bounding box center [311, 203] width 117 height 17
type input "G03"
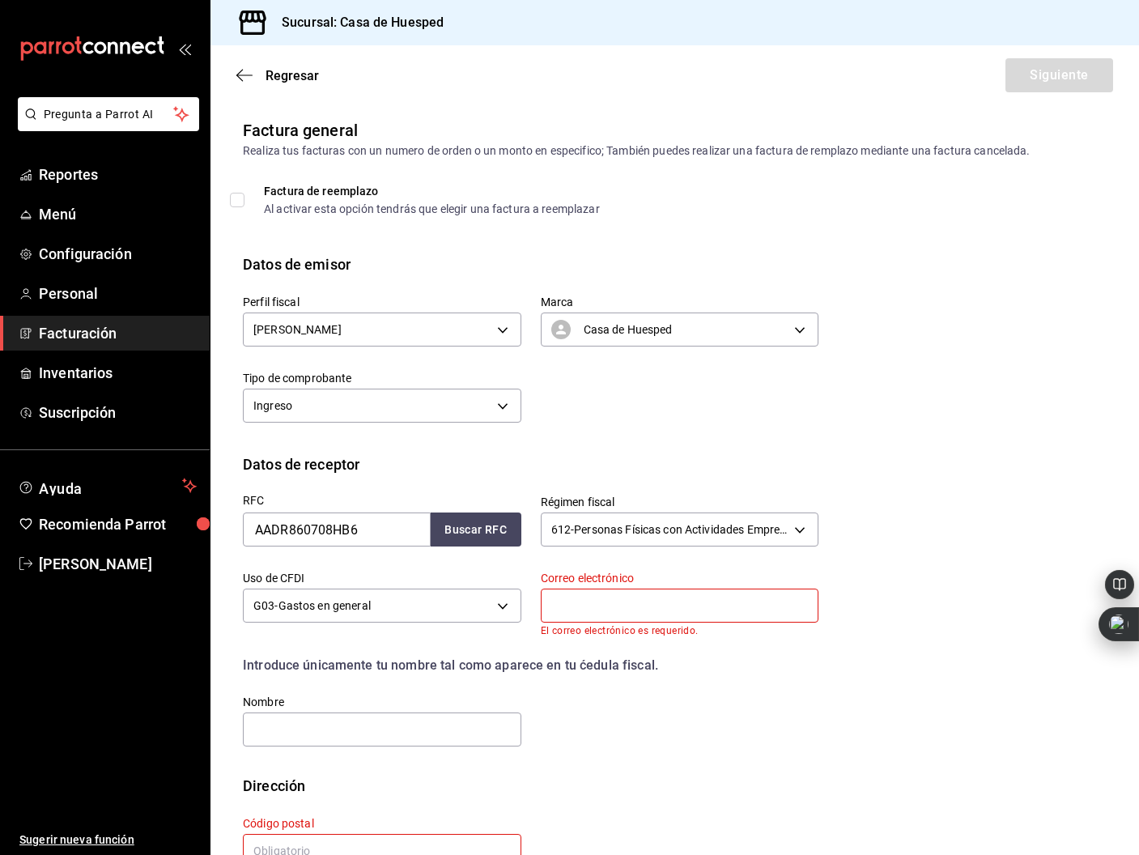
click at [572, 602] on input "text" at bounding box center [680, 605] width 278 height 34
paste input "[PERSON_NAME][EMAIL_ADDRESS][DOMAIN_NAME]"
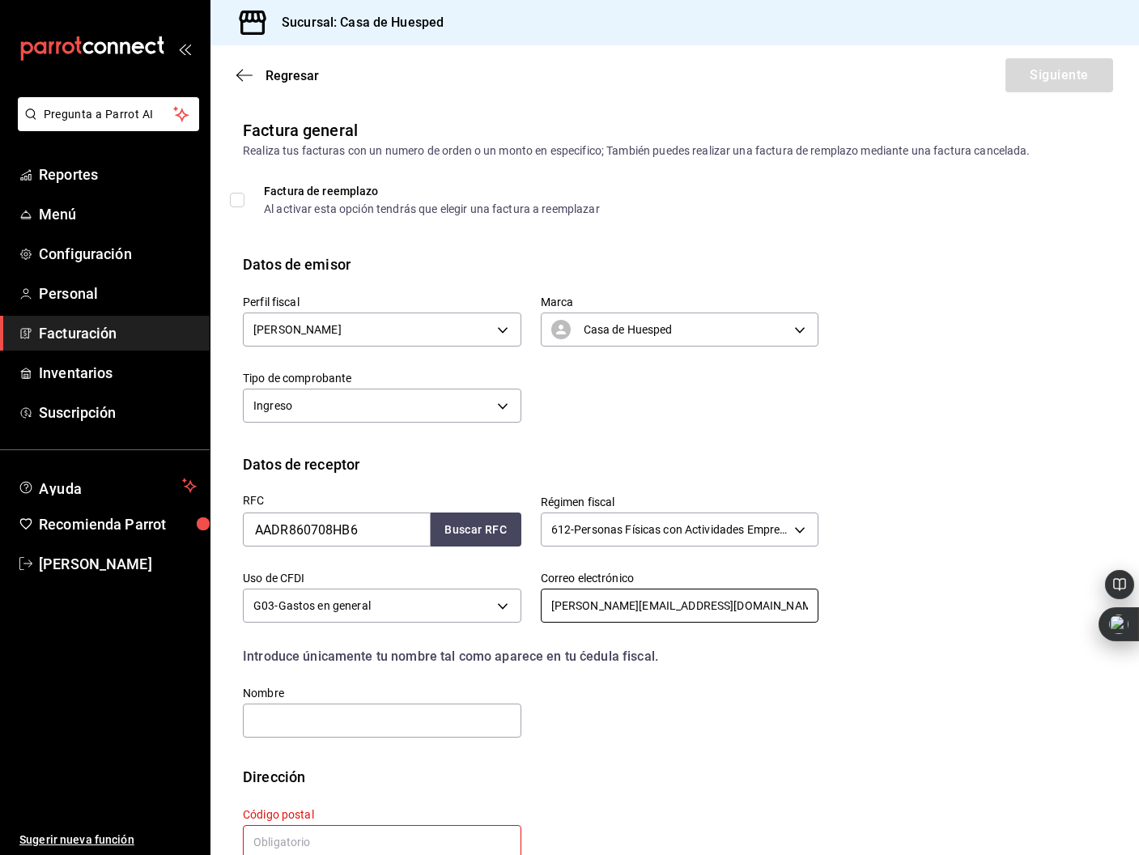
type input "[PERSON_NAME][EMAIL_ADDRESS][DOMAIN_NAME]"
click at [343, 732] on input "text" at bounding box center [382, 720] width 278 height 34
paste input "[PERSON_NAME]"
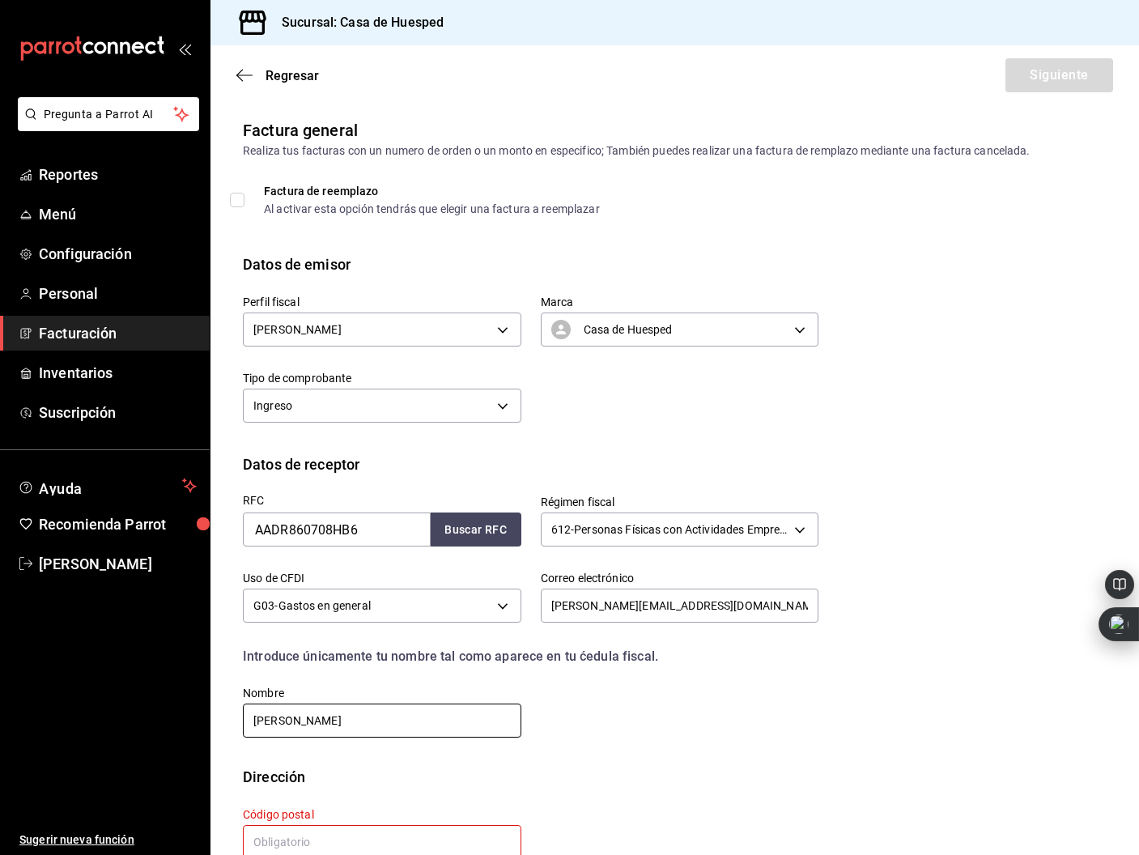
type input "[PERSON_NAME]"
click at [338, 796] on div "Código postal Campo requerido" at bounding box center [372, 830] width 298 height 85
click at [313, 826] on input "text" at bounding box center [382, 842] width 278 height 34
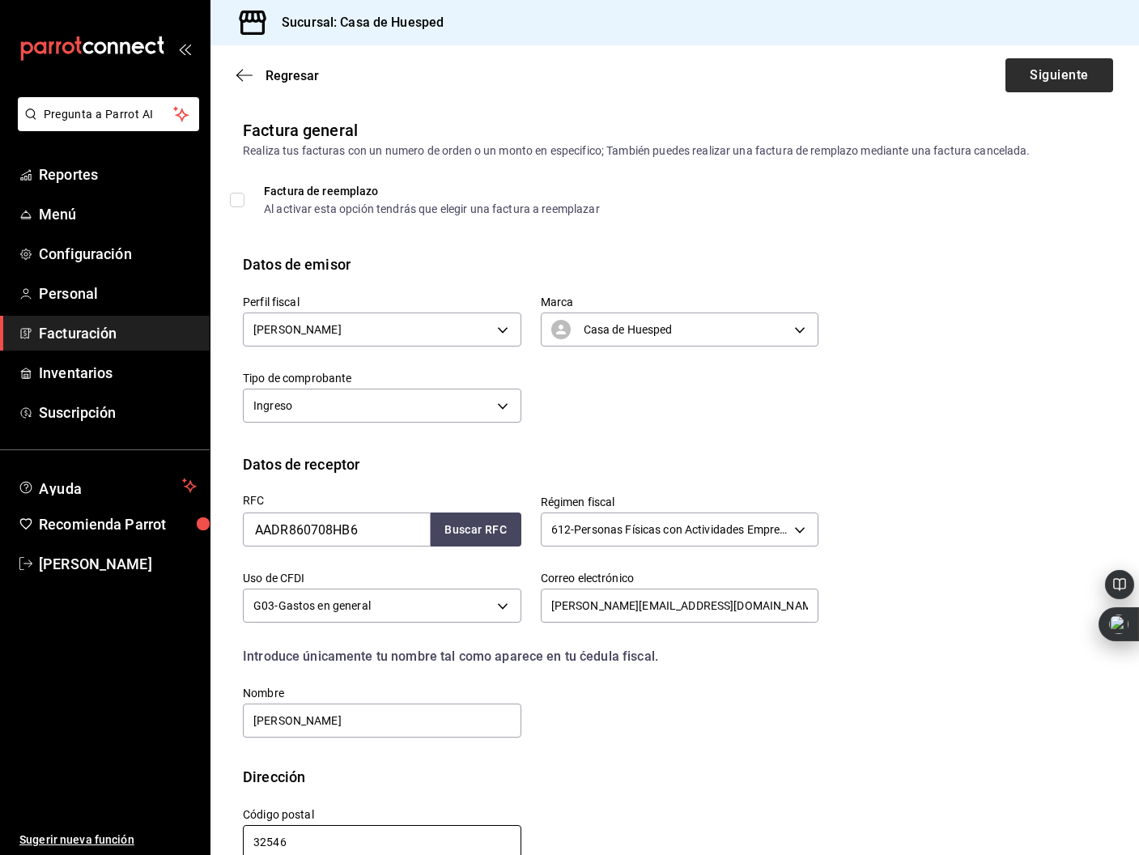
type input "32546"
click at [1025, 62] on button "Siguiente" at bounding box center [1059, 75] width 108 height 34
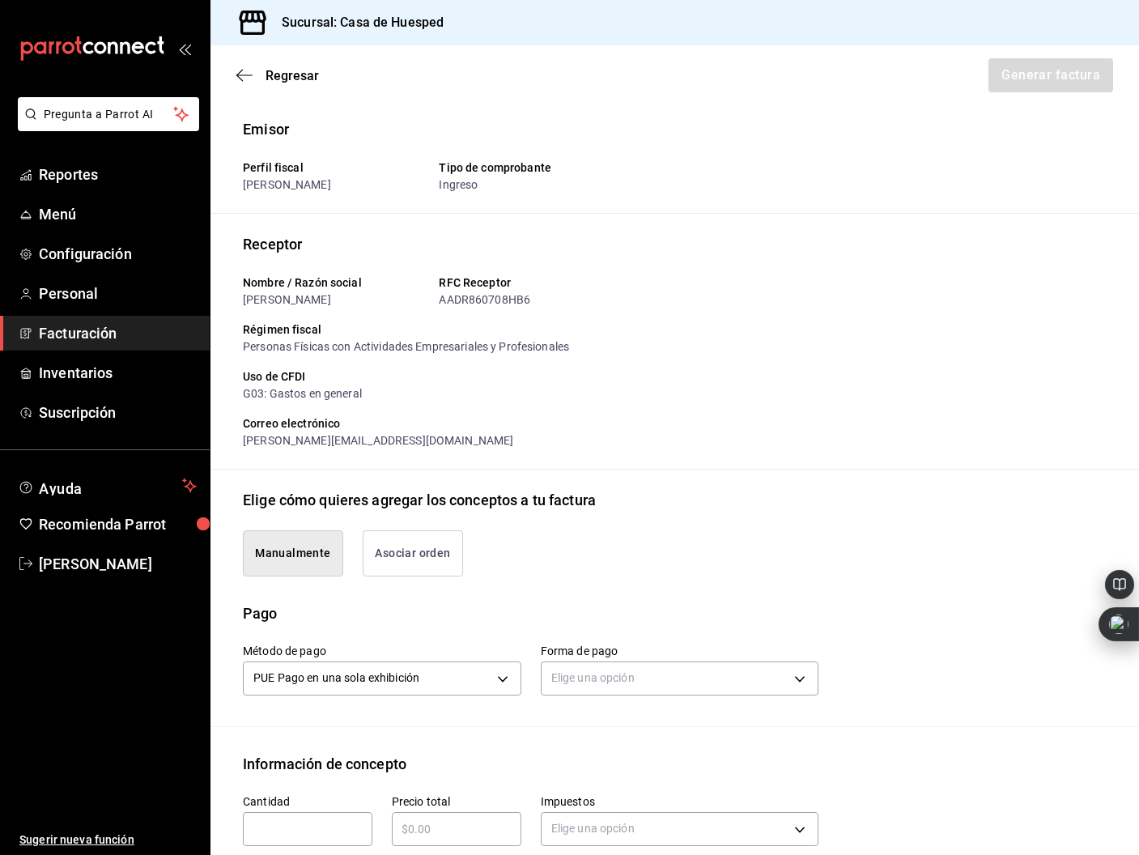
scroll to position [341, 0]
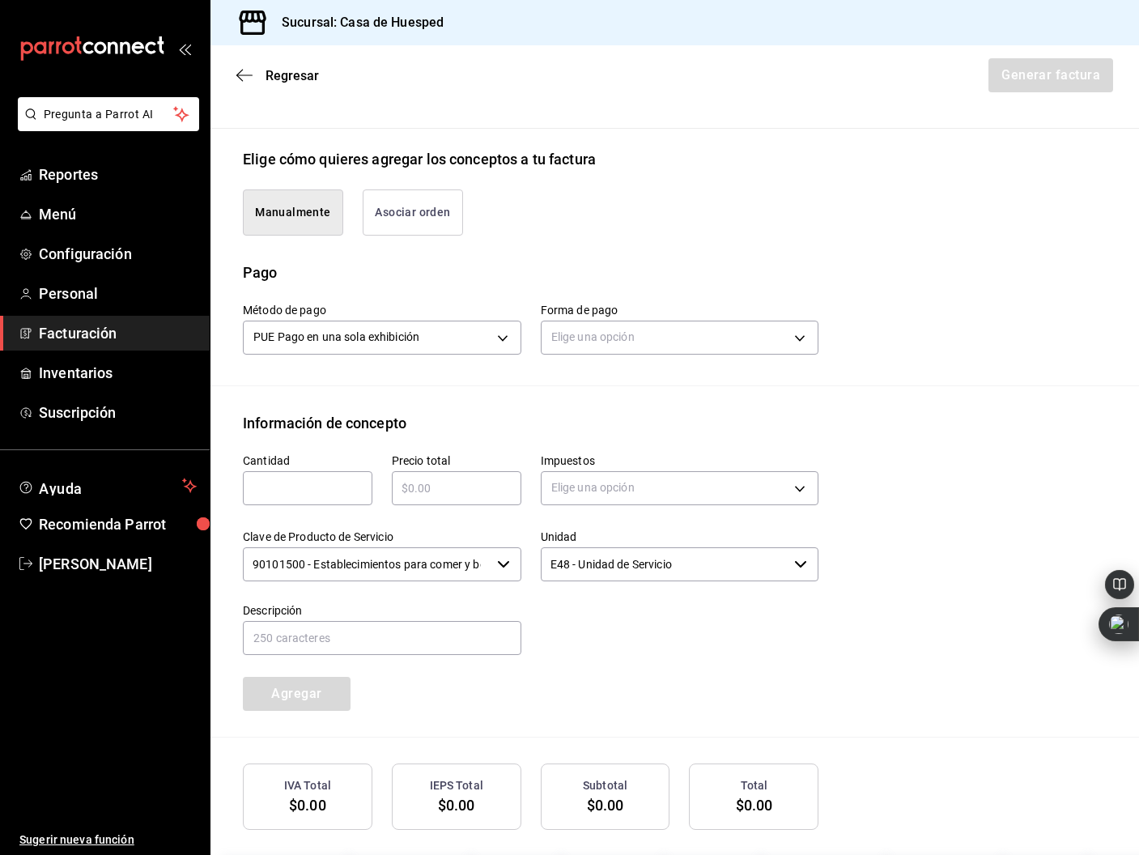
click at [403, 220] on button "Asociar orden" at bounding box center [413, 212] width 100 height 46
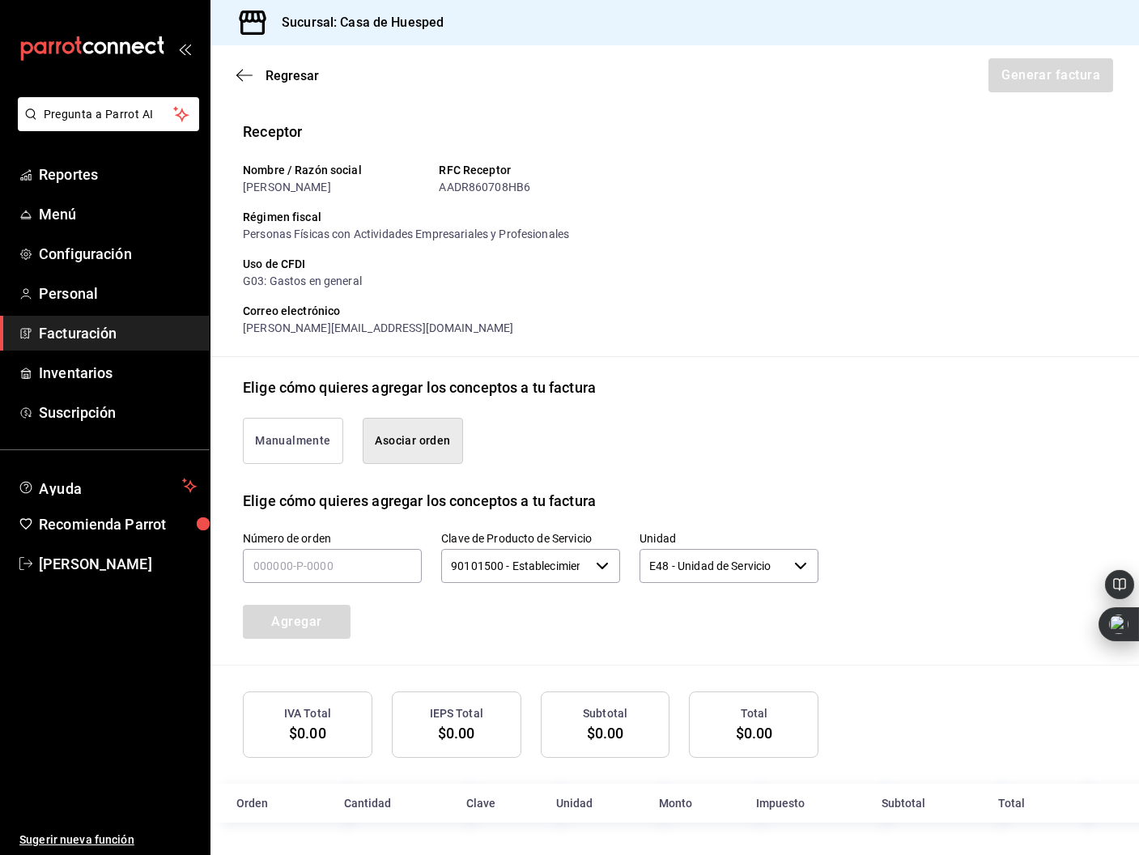
scroll to position [113, 0]
click at [338, 560] on input "text" at bounding box center [332, 566] width 179 height 34
type input "180925-p-0020"
click at [327, 611] on button "Agregar" at bounding box center [297, 622] width 108 height 34
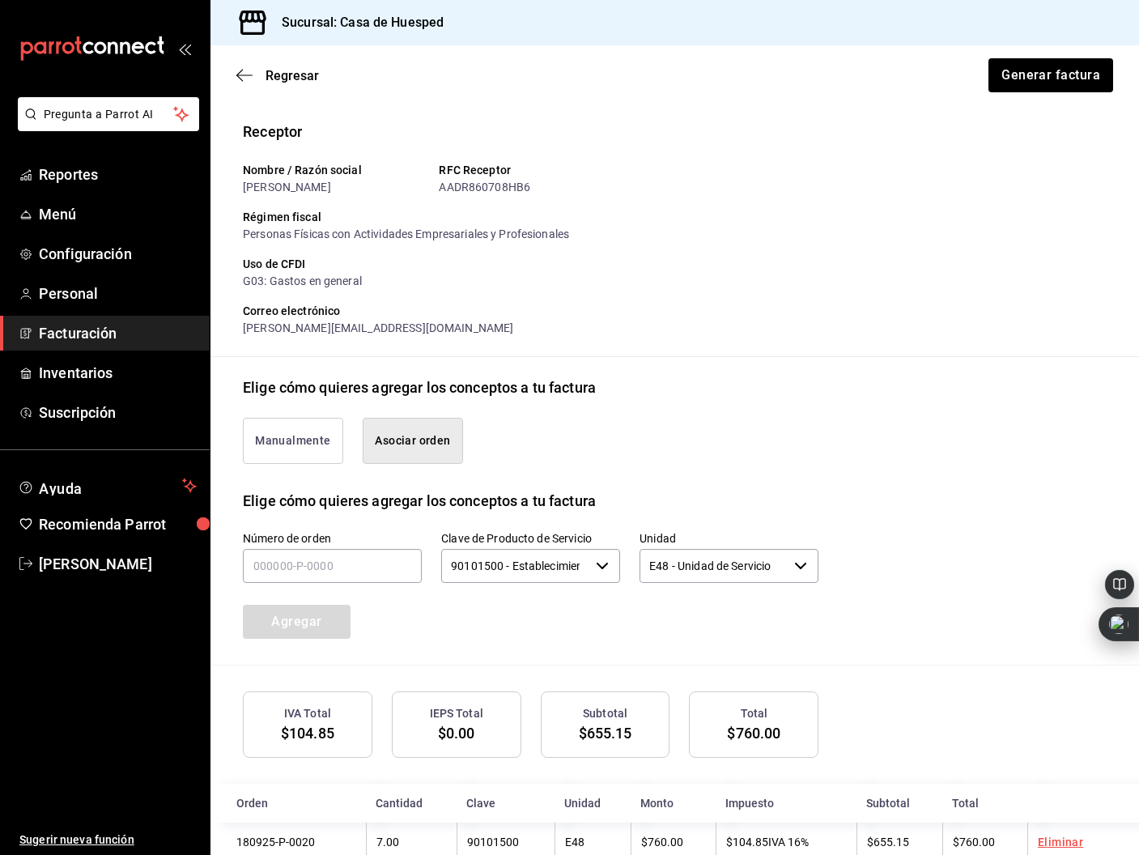
scroll to position [152, 0]
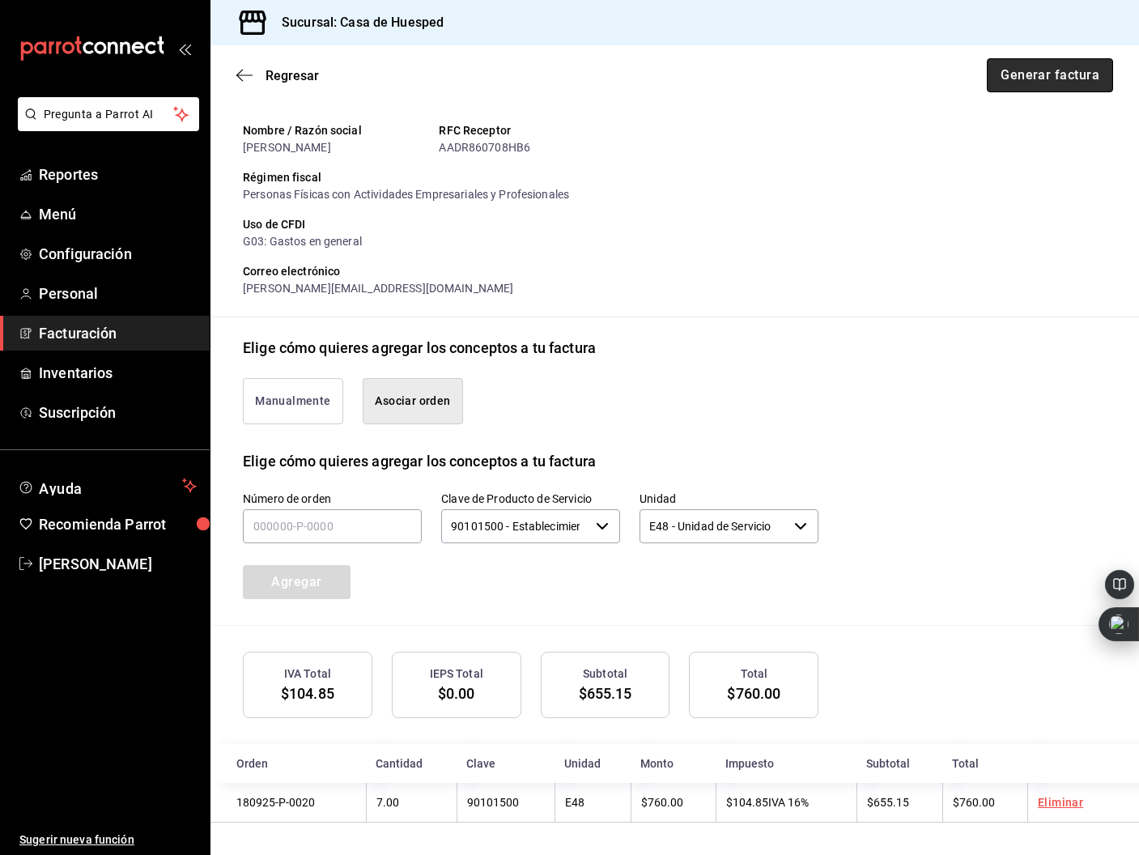
click at [1046, 70] on button "Generar factura" at bounding box center [1050, 75] width 126 height 34
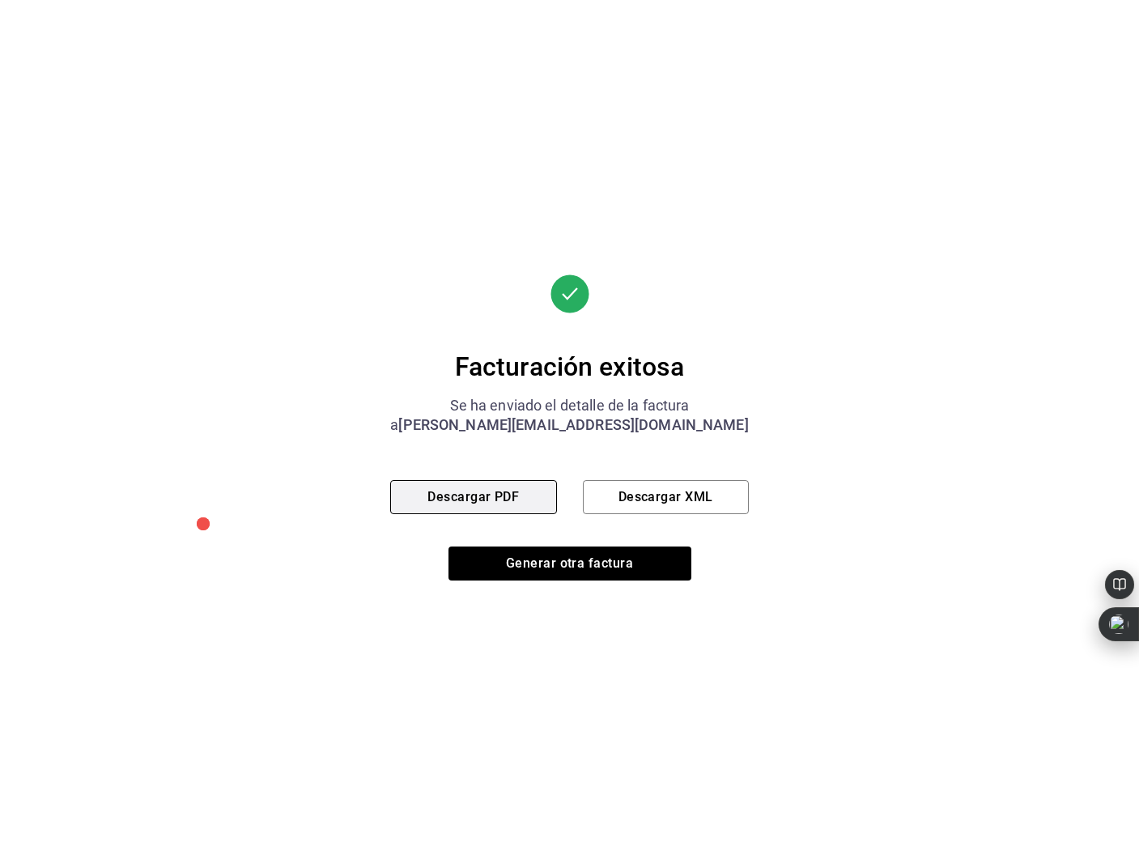
click at [468, 506] on button "Descargar PDF" at bounding box center [473, 497] width 166 height 34
click at [473, 491] on button "Descargar PDF" at bounding box center [473, 497] width 166 height 34
click at [519, 503] on button "Descargar PDF" at bounding box center [473, 497] width 166 height 34
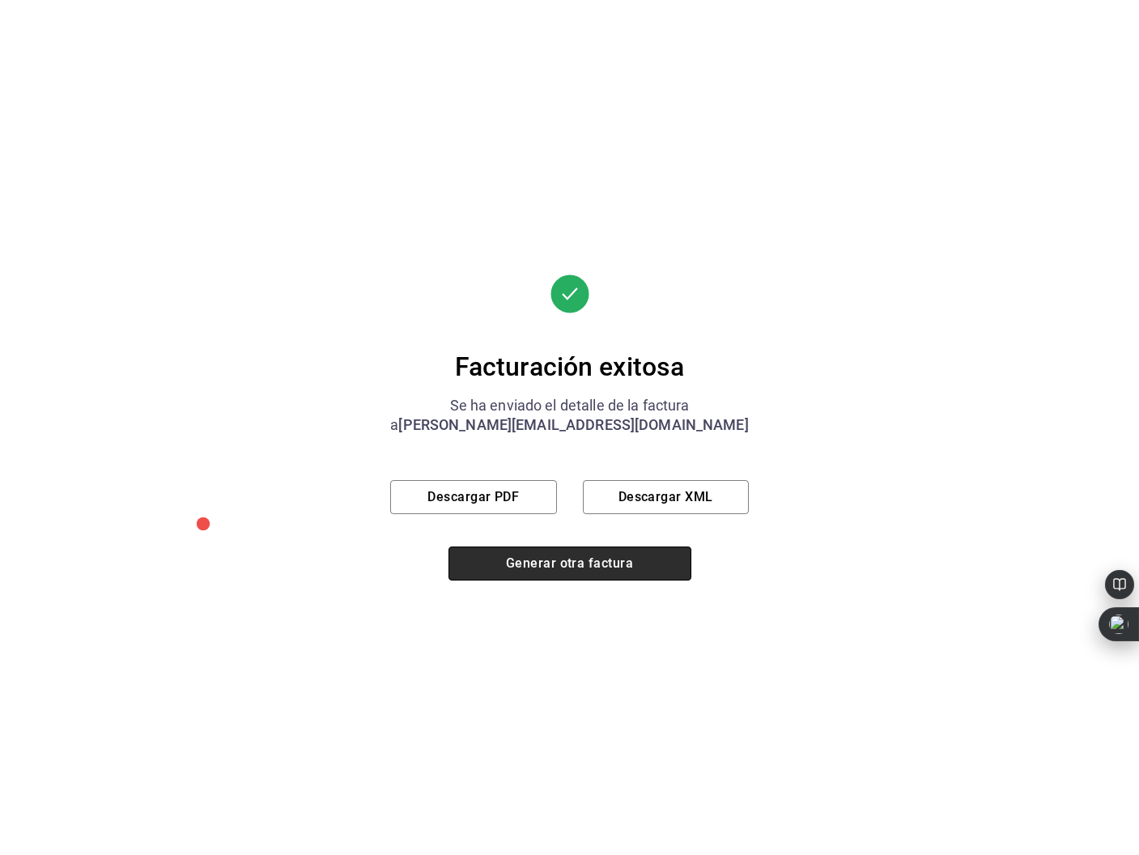
click at [596, 577] on button "Generar otra factura" at bounding box center [569, 563] width 243 height 34
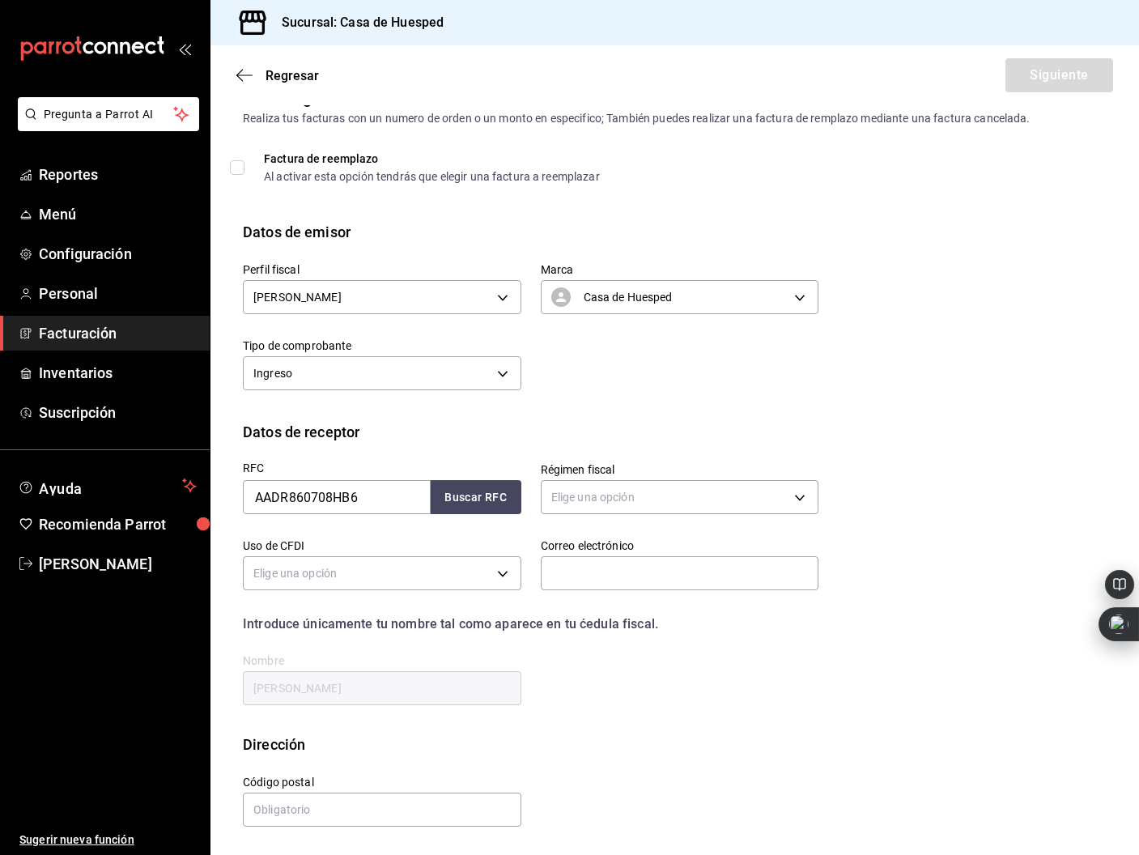
scroll to position [0, 0]
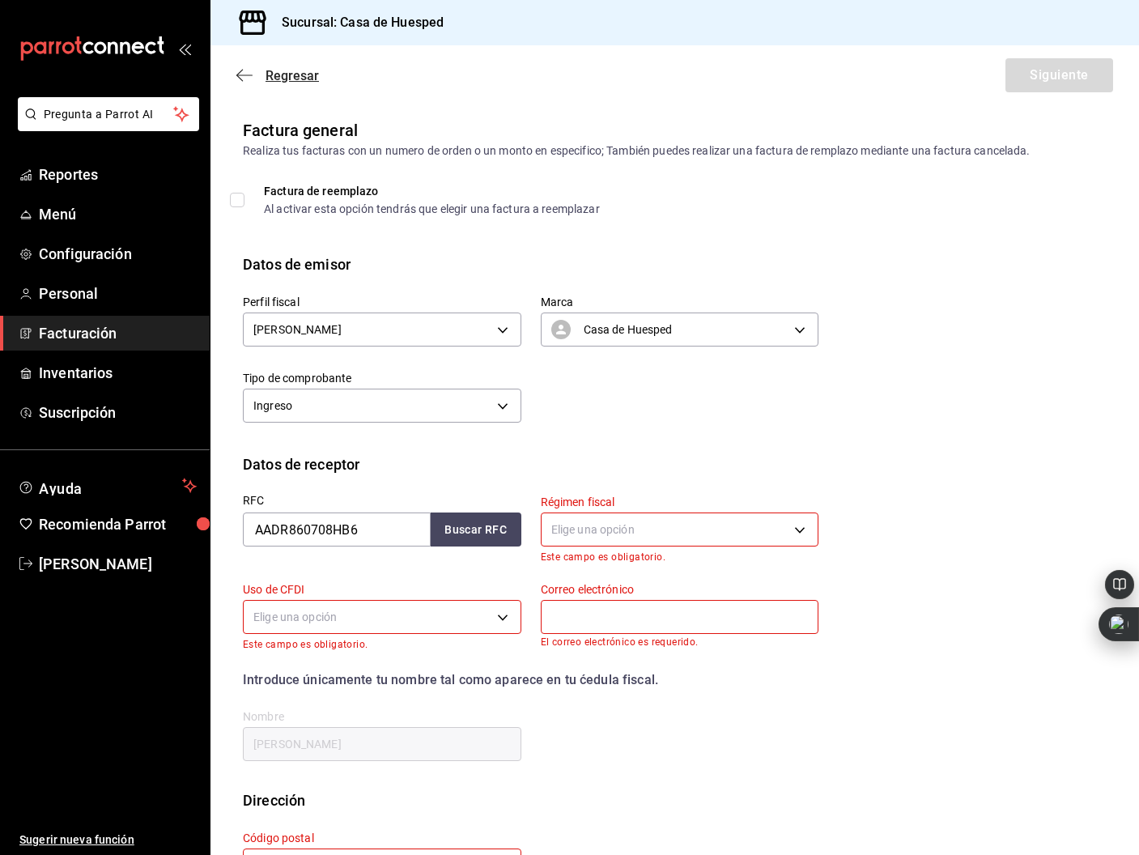
click at [240, 78] on icon "button" at bounding box center [244, 75] width 16 height 15
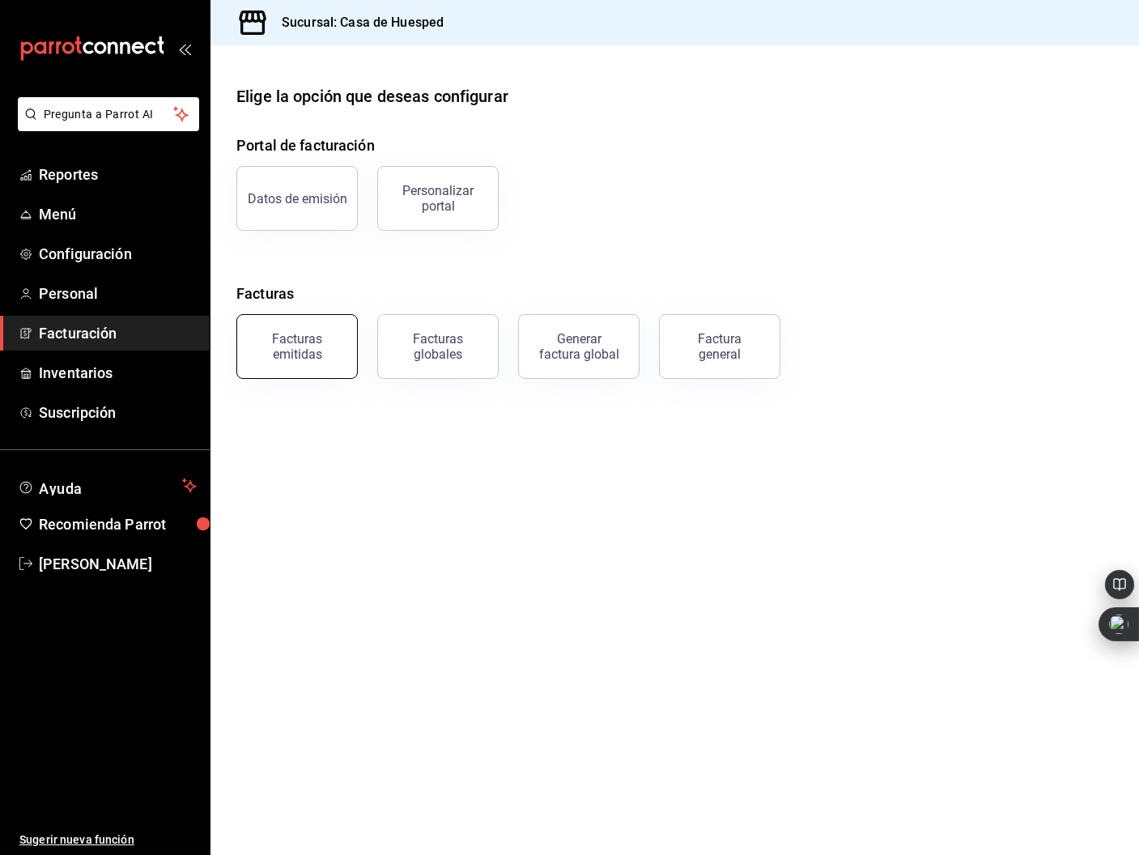
click at [328, 353] on div "Facturas emitidas" at bounding box center [297, 346] width 100 height 31
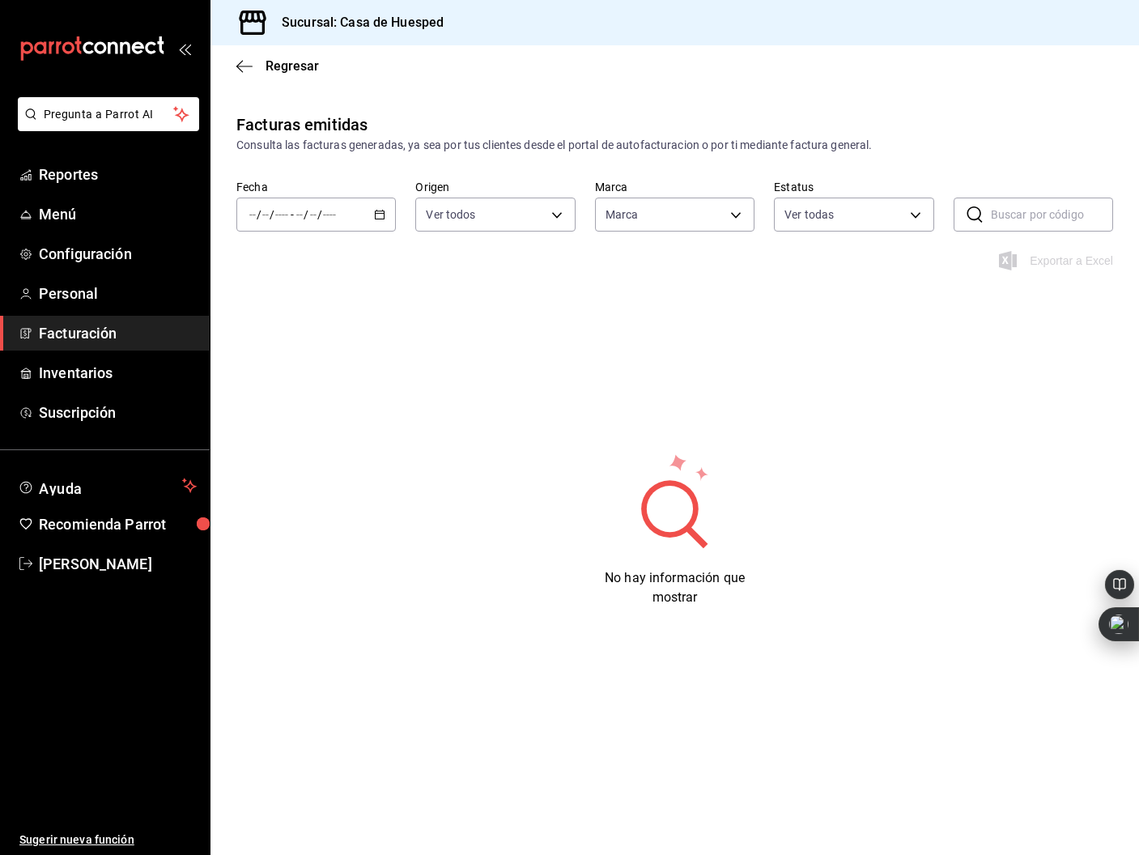
type input "c16ab1b5-fb54-44a6-bdad-467be9a867be,7687bab3-35b9-4369-bd97-6f7970168f30"
click at [349, 214] on div "/ / - / /" at bounding box center [315, 214] width 159 height 34
click at [322, 265] on span "Hoy" at bounding box center [312, 263] width 125 height 17
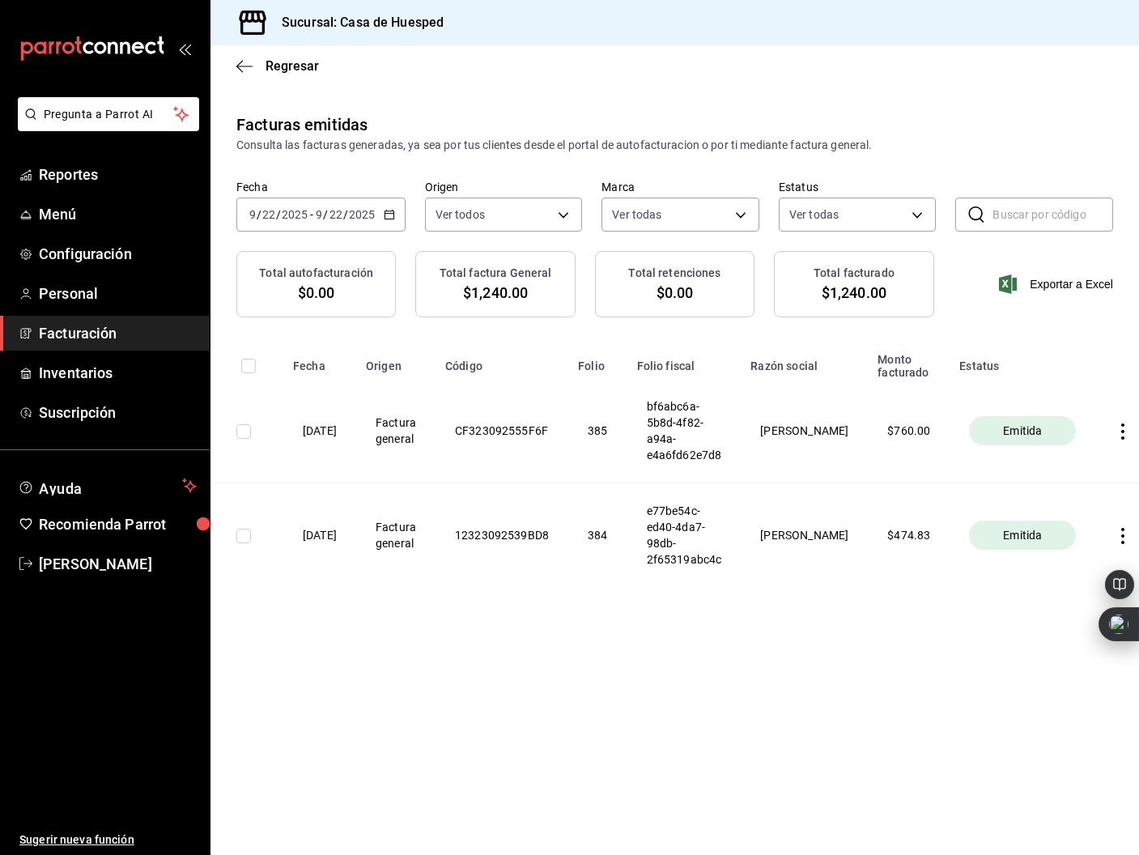
click at [1114, 432] on icon "button" at bounding box center [1122, 431] width 16 height 16
click at [1064, 397] on div "Descargar PDF" at bounding box center [1056, 391] width 78 height 13
click at [68, 564] on span "[PERSON_NAME]" at bounding box center [118, 564] width 158 height 22
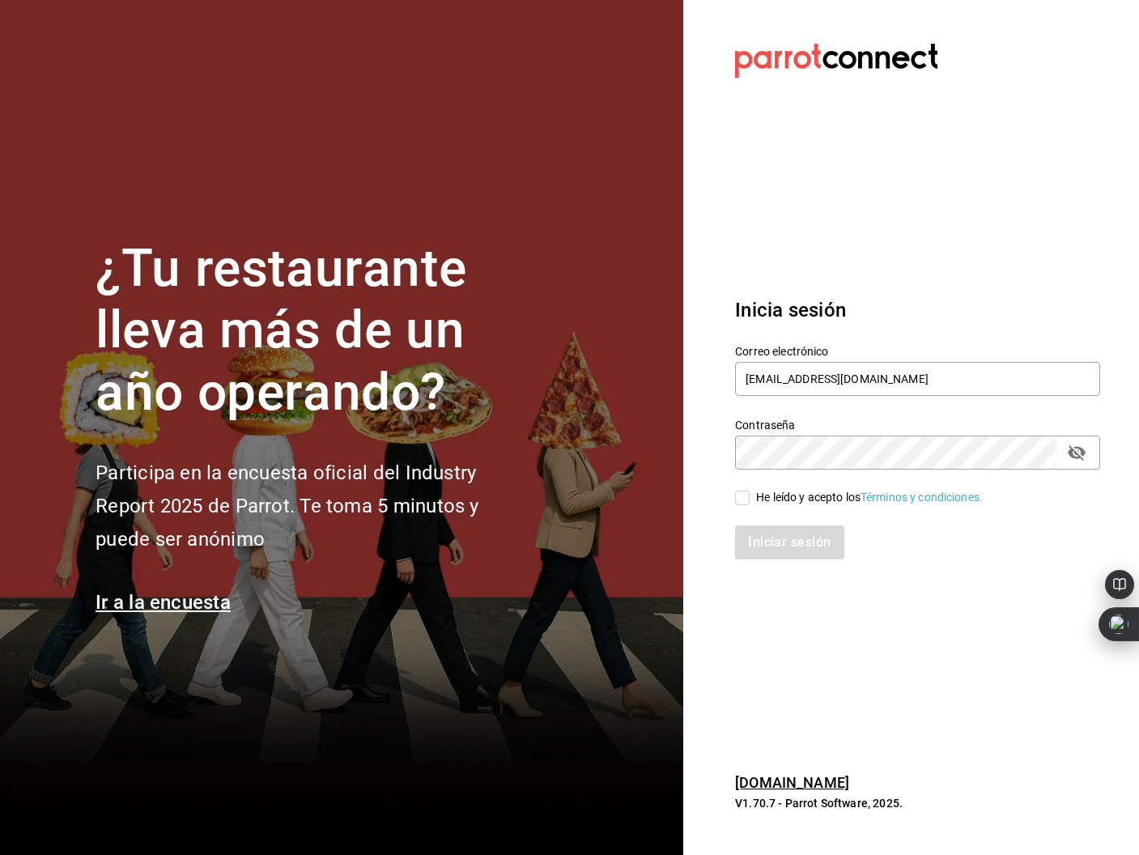
click at [745, 486] on div "He leído y acepto los Términos y condiciones." at bounding box center [907, 487] width 384 height 37
click at [741, 498] on input "He leído y acepto los Términos y condiciones." at bounding box center [742, 497] width 15 height 15
checkbox input "true"
click at [801, 549] on button "Iniciar sesión" at bounding box center [790, 542] width 110 height 34
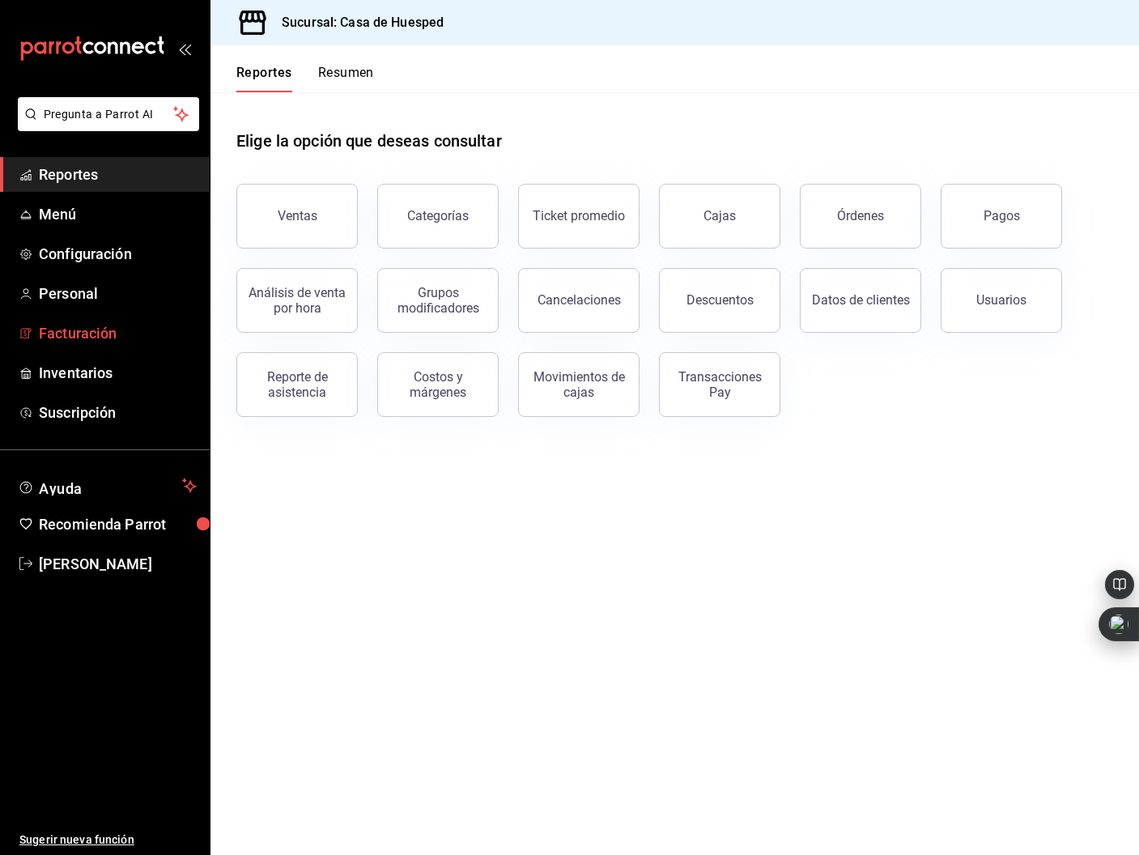
click at [92, 335] on span "Facturación" at bounding box center [118, 333] width 158 height 22
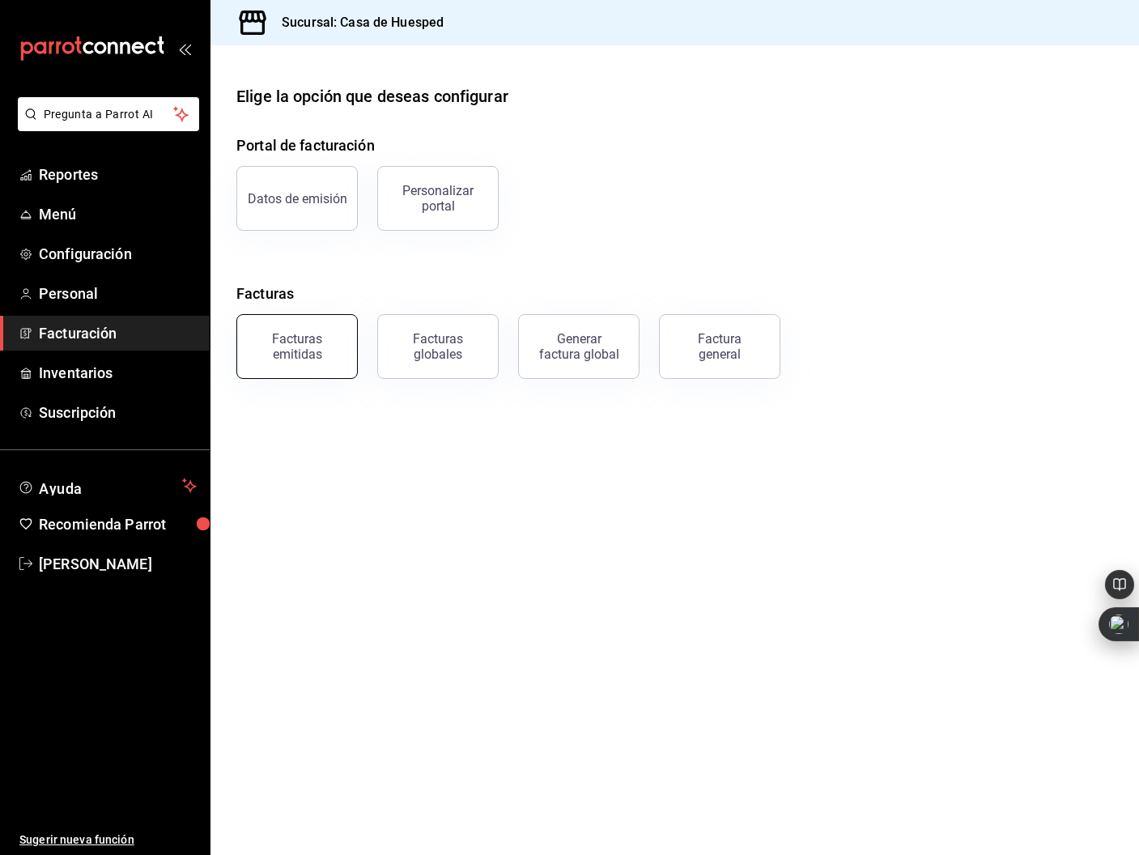
click at [282, 338] on div "Facturas emitidas" at bounding box center [297, 346] width 100 height 31
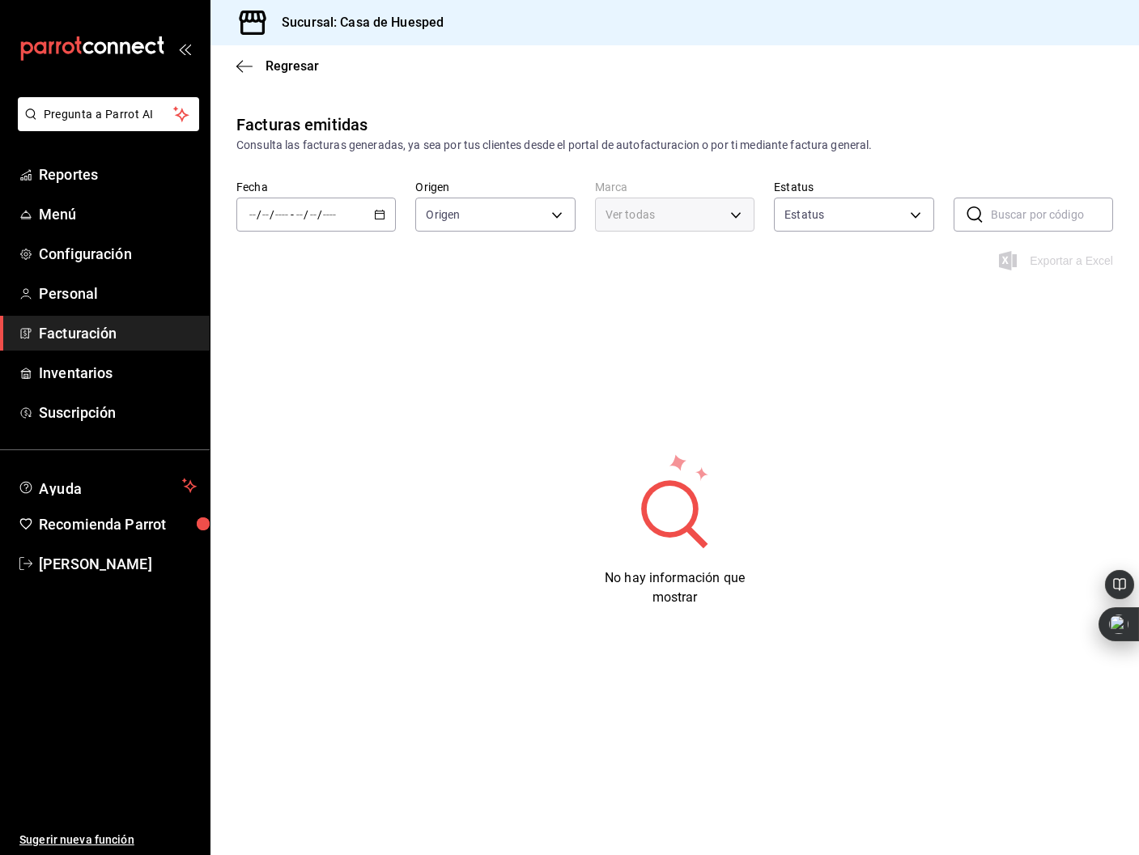
type input "ORDER_INVOICE,GENERAL_INVOICE"
type input "ACTIVE,PENDING_CANCELLATION,CANCELLED,PRE_CANCELLED"
type input "c16ab1b5-fb54-44a6-bdad-467be9a867be,7687bab3-35b9-4369-bd97-6f7970168f30"
click at [312, 220] on div "/ / - / /" at bounding box center [315, 214] width 159 height 34
click at [328, 270] on span "Hoy" at bounding box center [312, 263] width 125 height 17
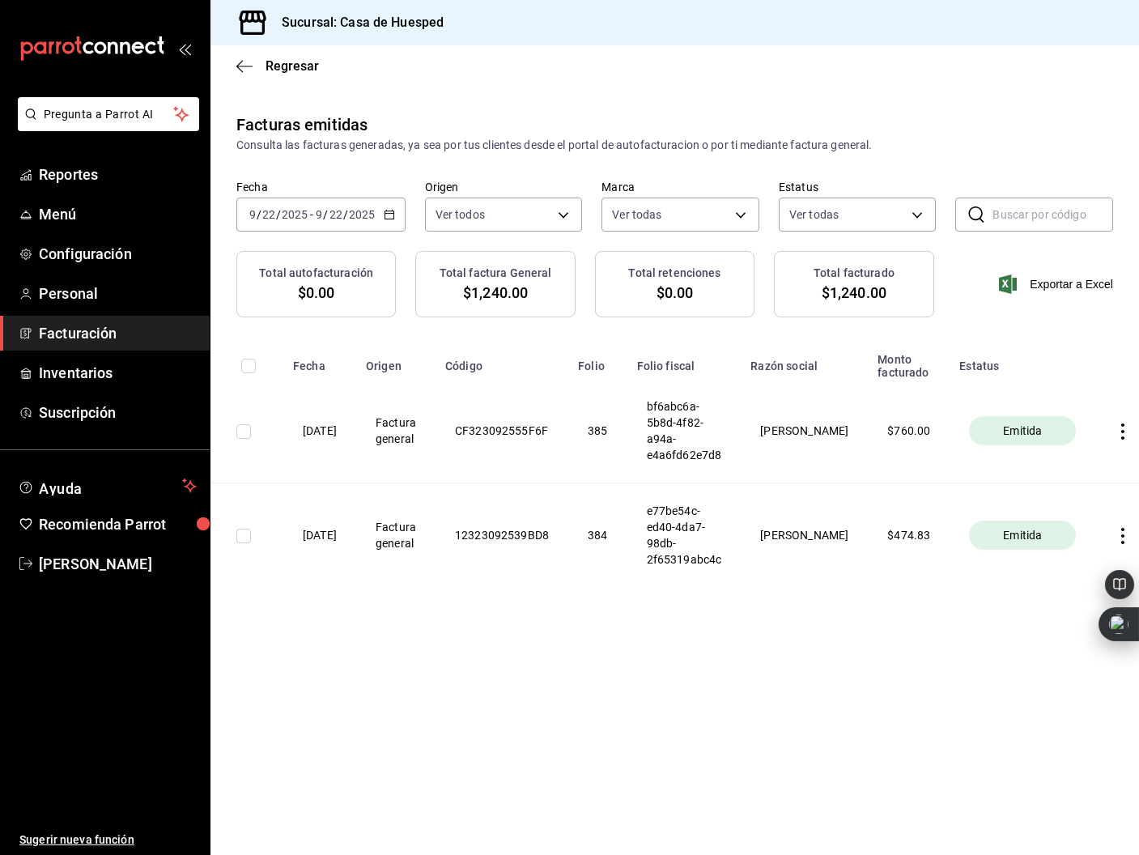
click at [1114, 431] on icon "button" at bounding box center [1122, 431] width 16 height 16
click at [1064, 398] on span "Descargar PDF" at bounding box center [1043, 391] width 103 height 15
